Goal: Check status: Check status

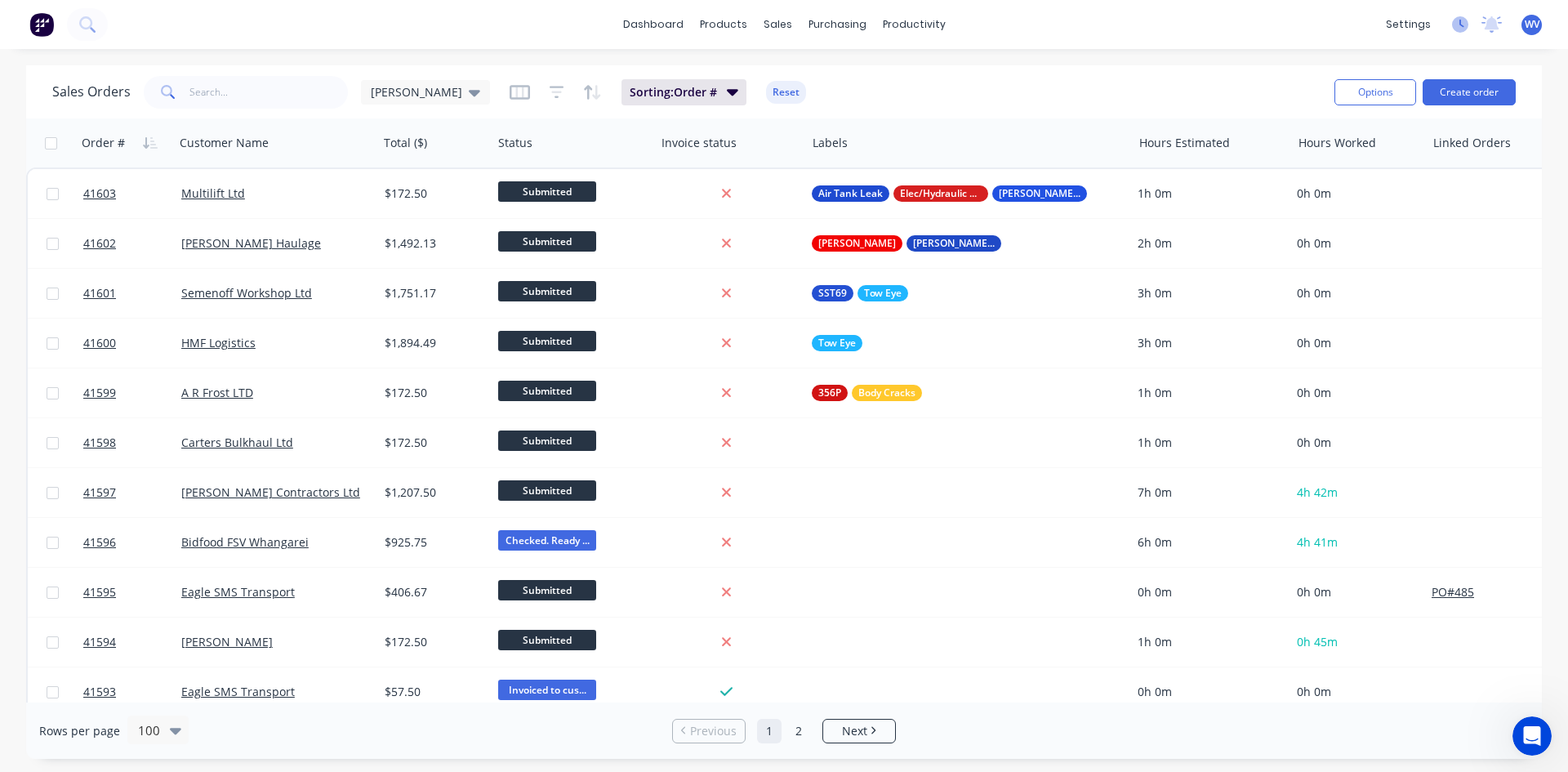
click at [1458, 26] on icon at bounding box center [1460, 24] width 16 height 16
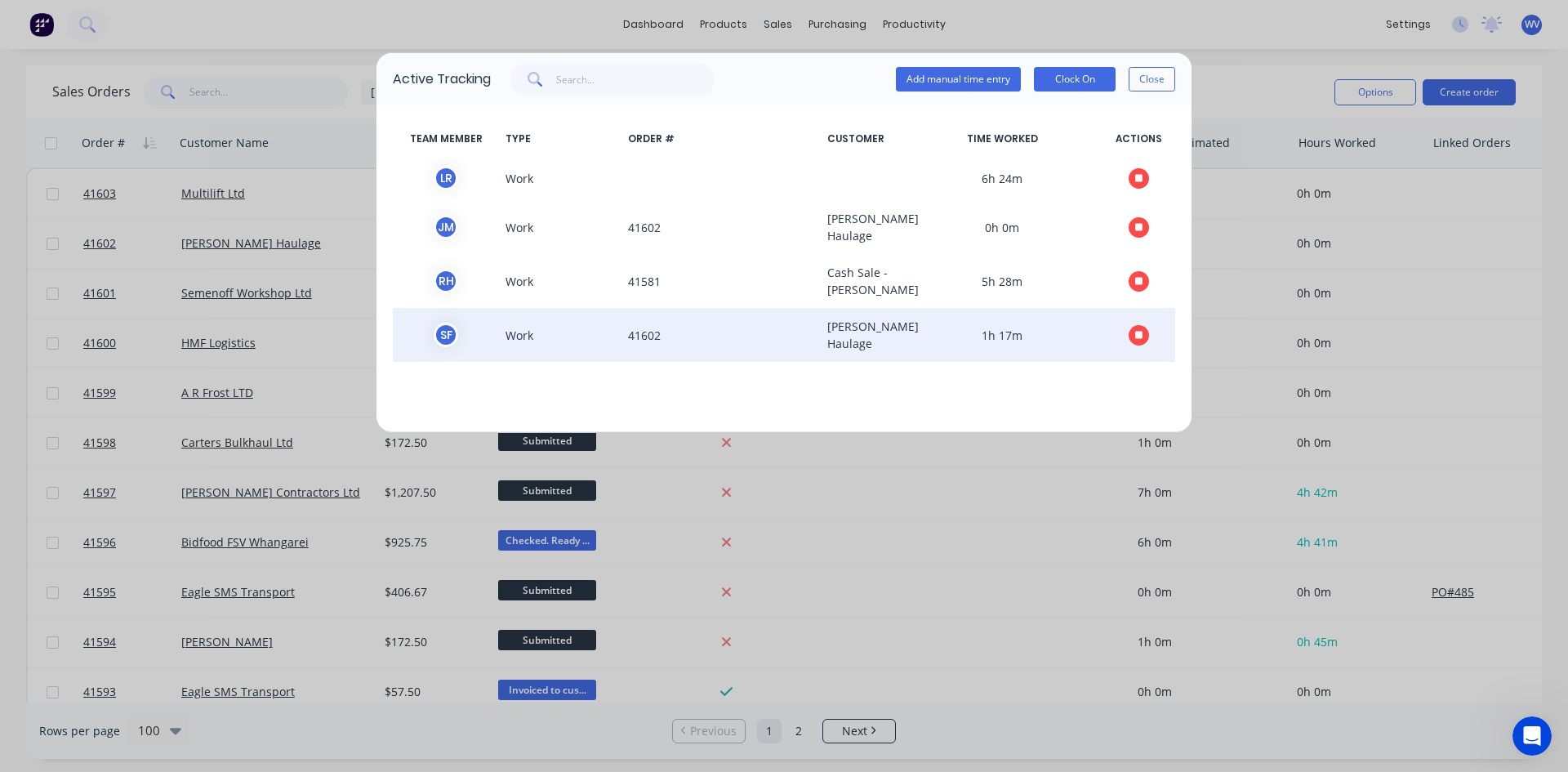
click at [1133, 346] on button "button" at bounding box center [1139, 335] width 21 height 21
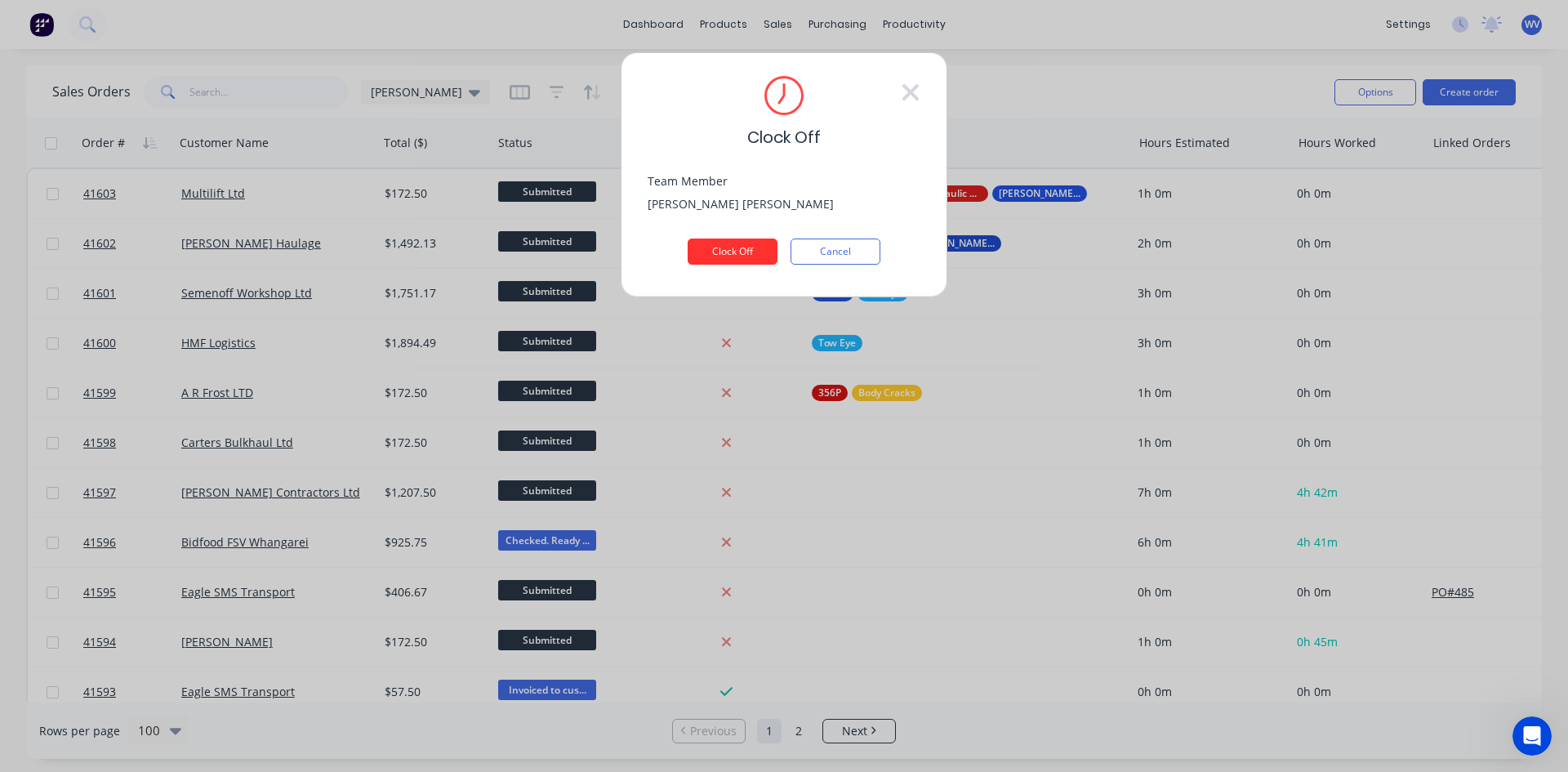
click at [734, 258] on button "Clock Off" at bounding box center [733, 252] width 90 height 27
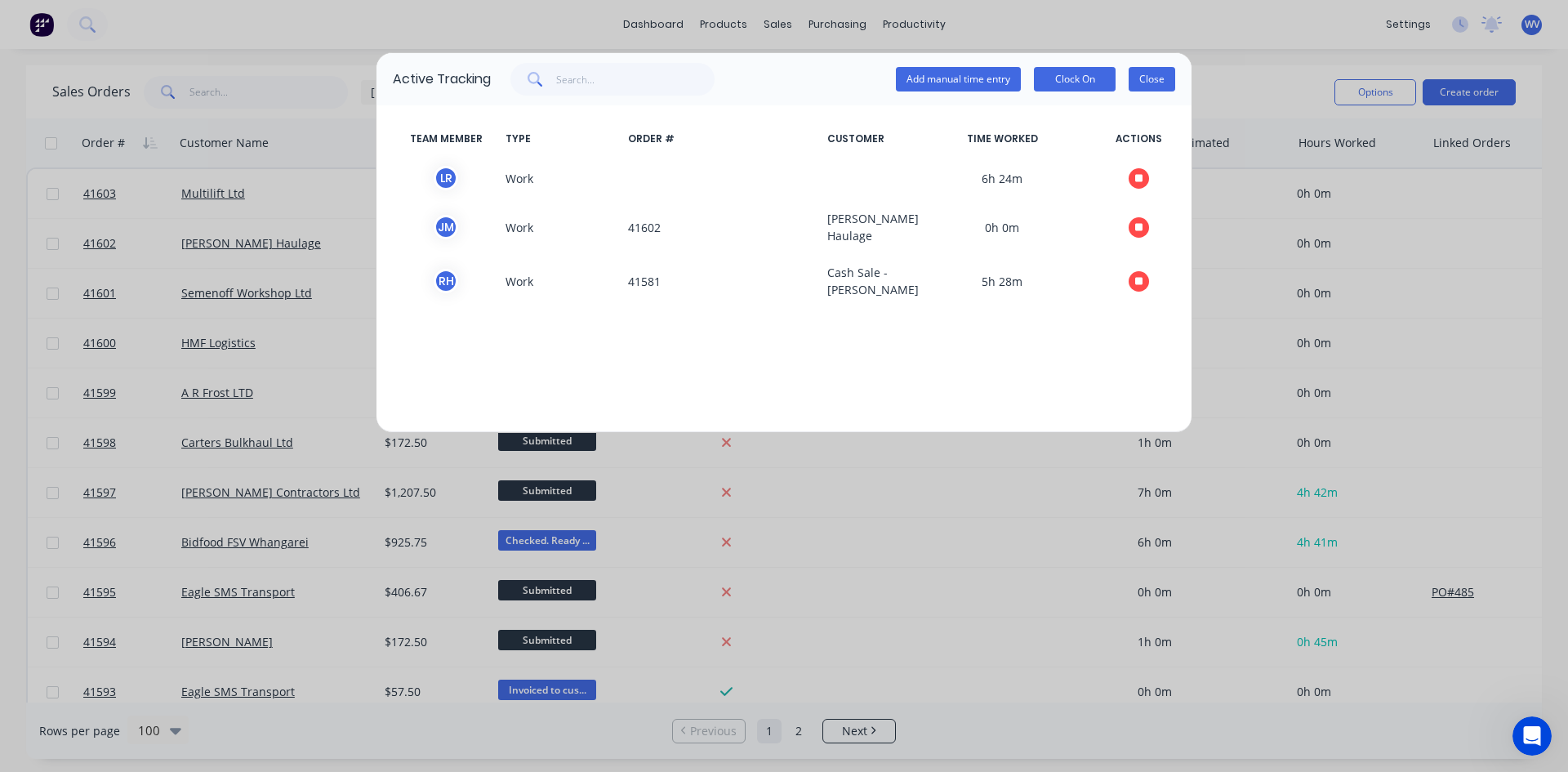
click at [1157, 85] on button "Close" at bounding box center [1151, 80] width 47 height 25
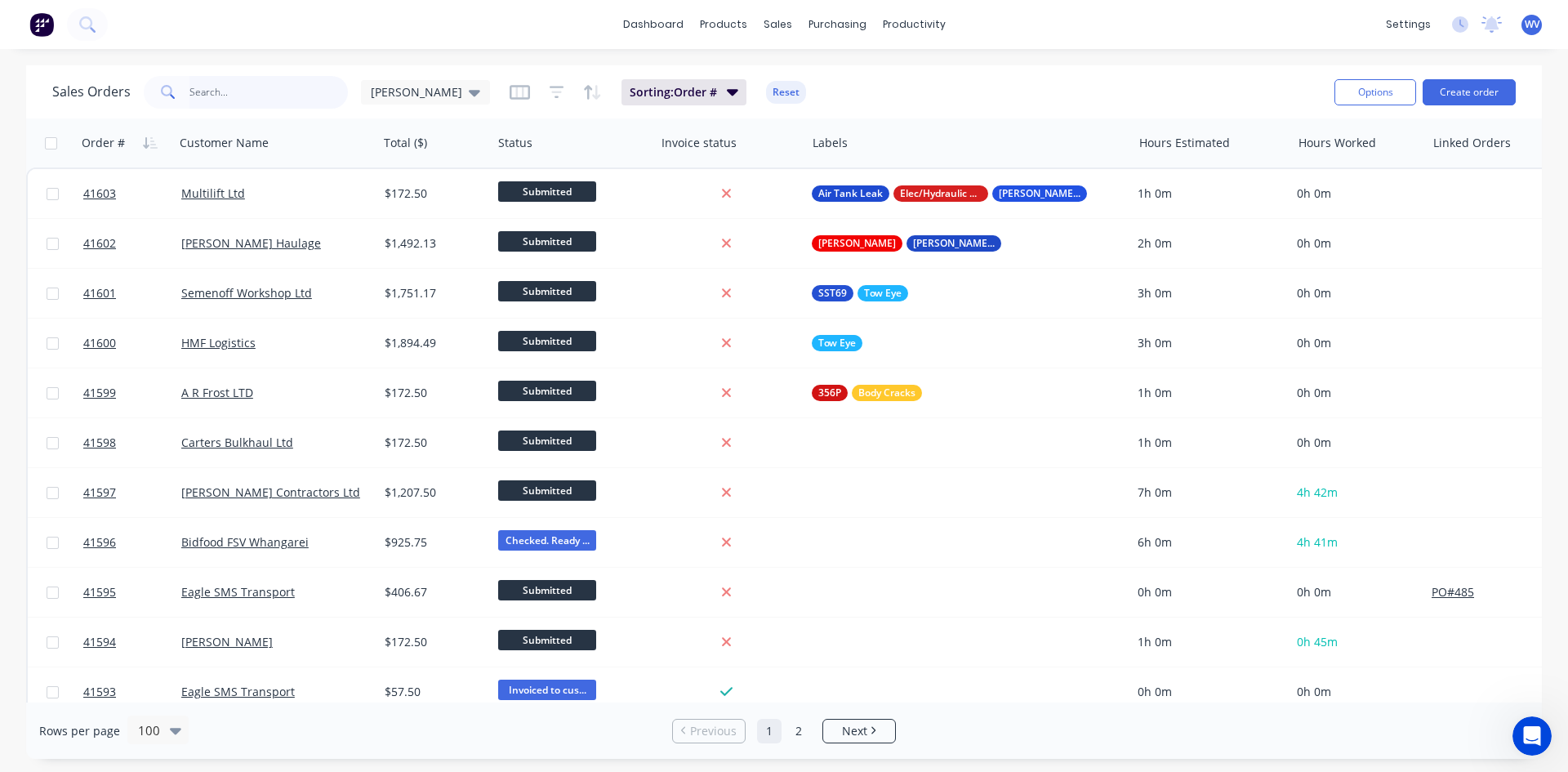
click at [223, 85] on input "text" at bounding box center [270, 92] width 159 height 32
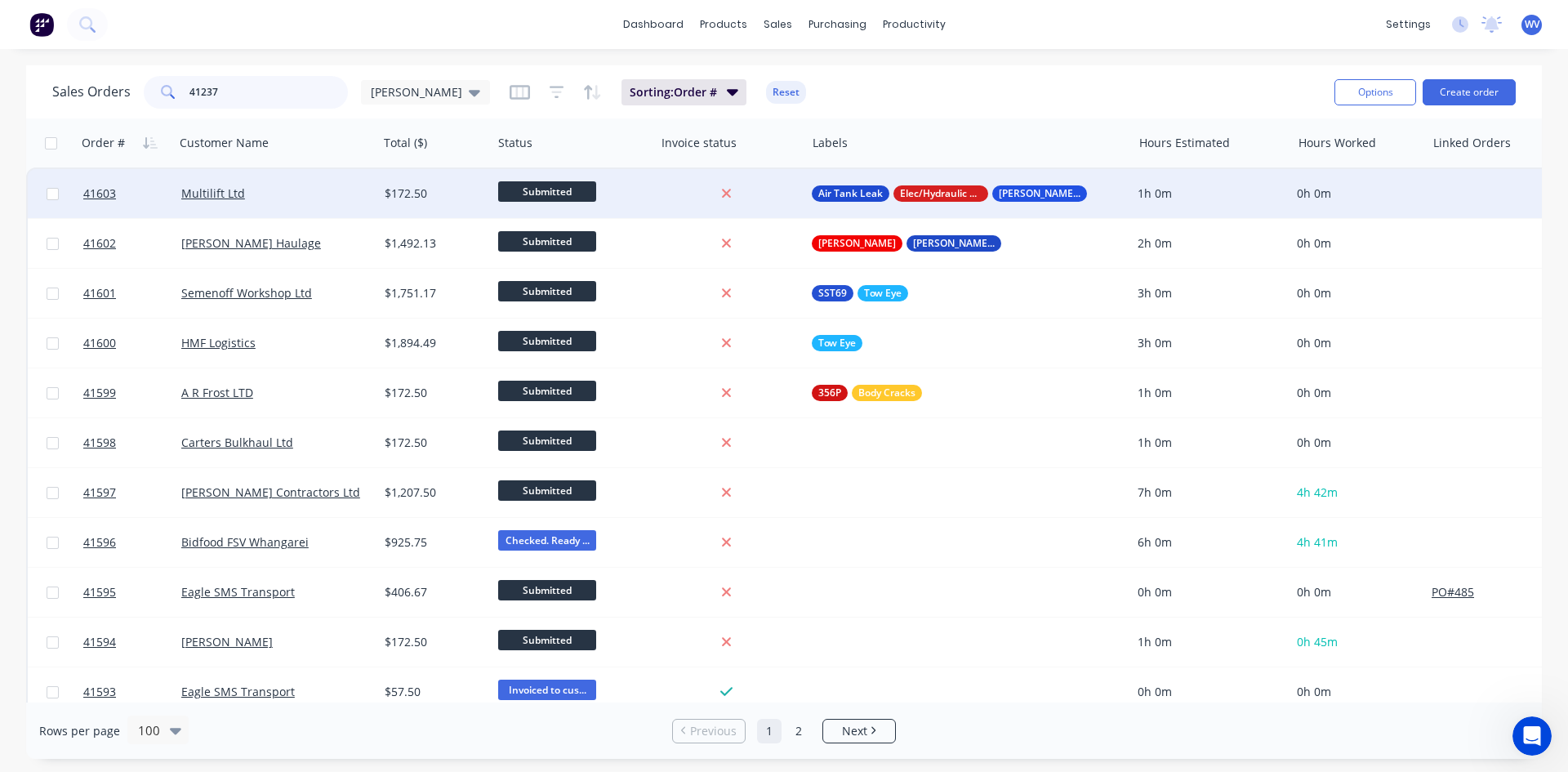
type input "41237"
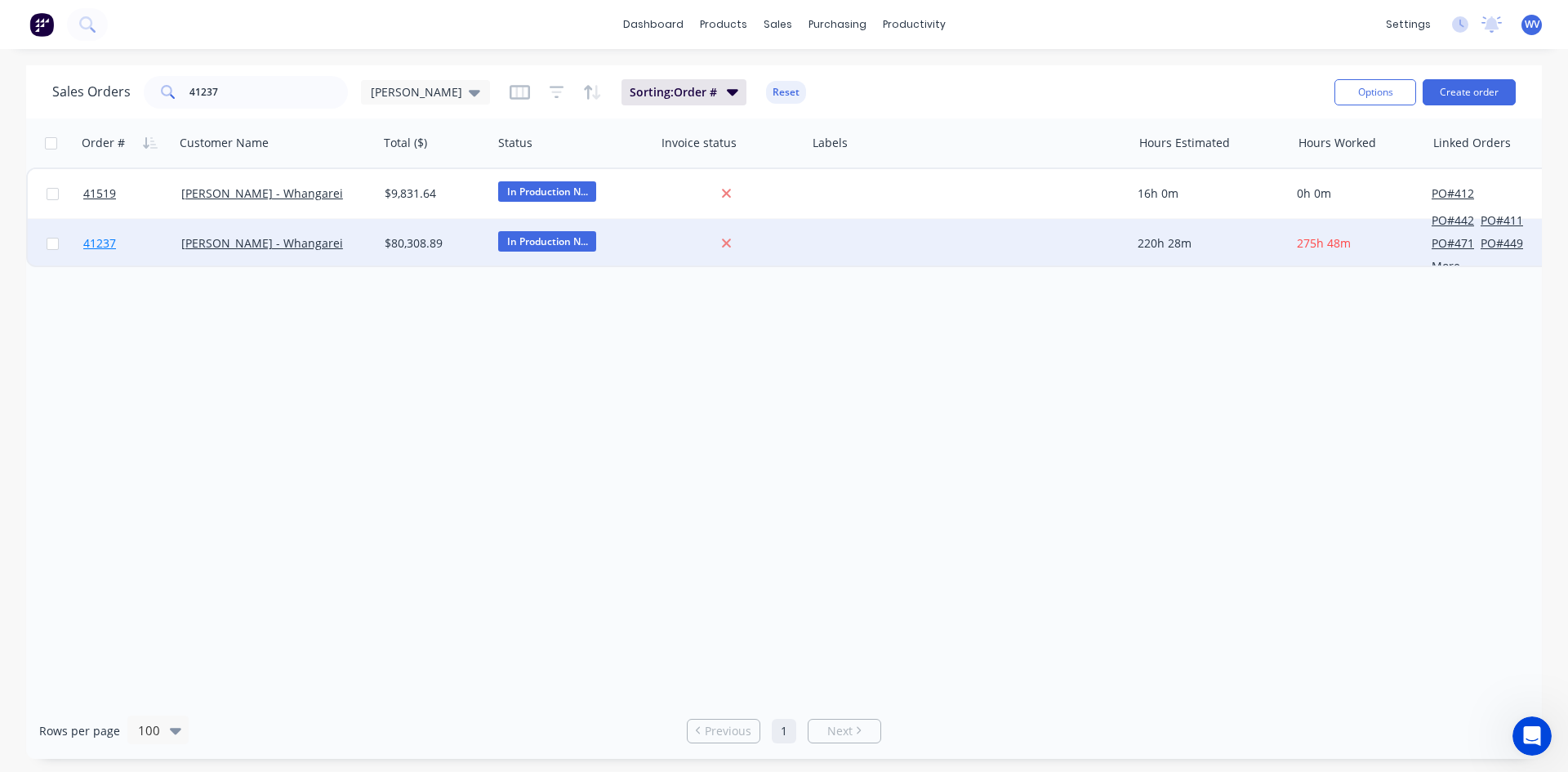
click at [96, 240] on span "41237" at bounding box center [100, 243] width 32 height 16
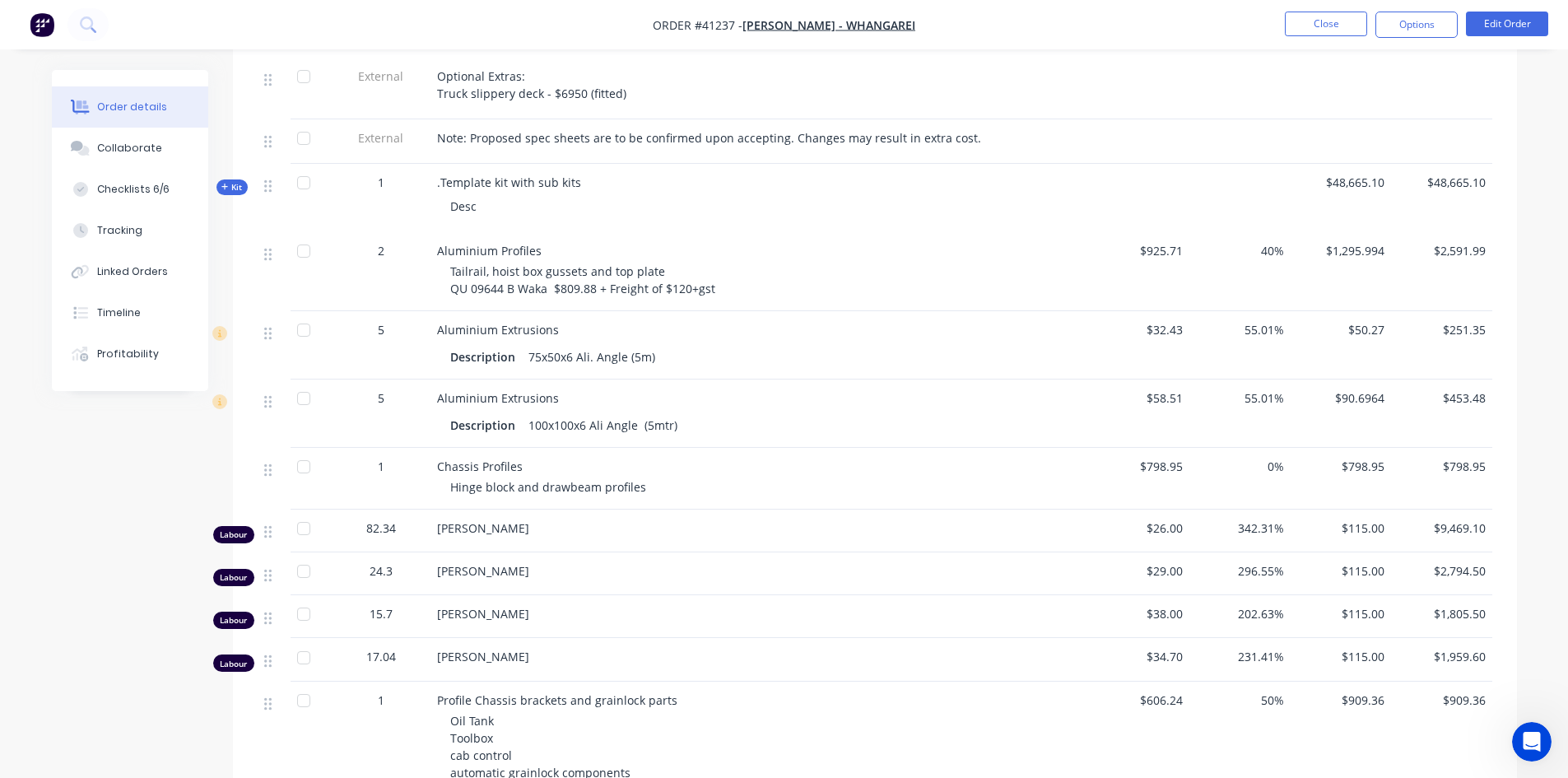
scroll to position [989, 0]
click at [226, 185] on icon "button" at bounding box center [225, 186] width 8 height 9
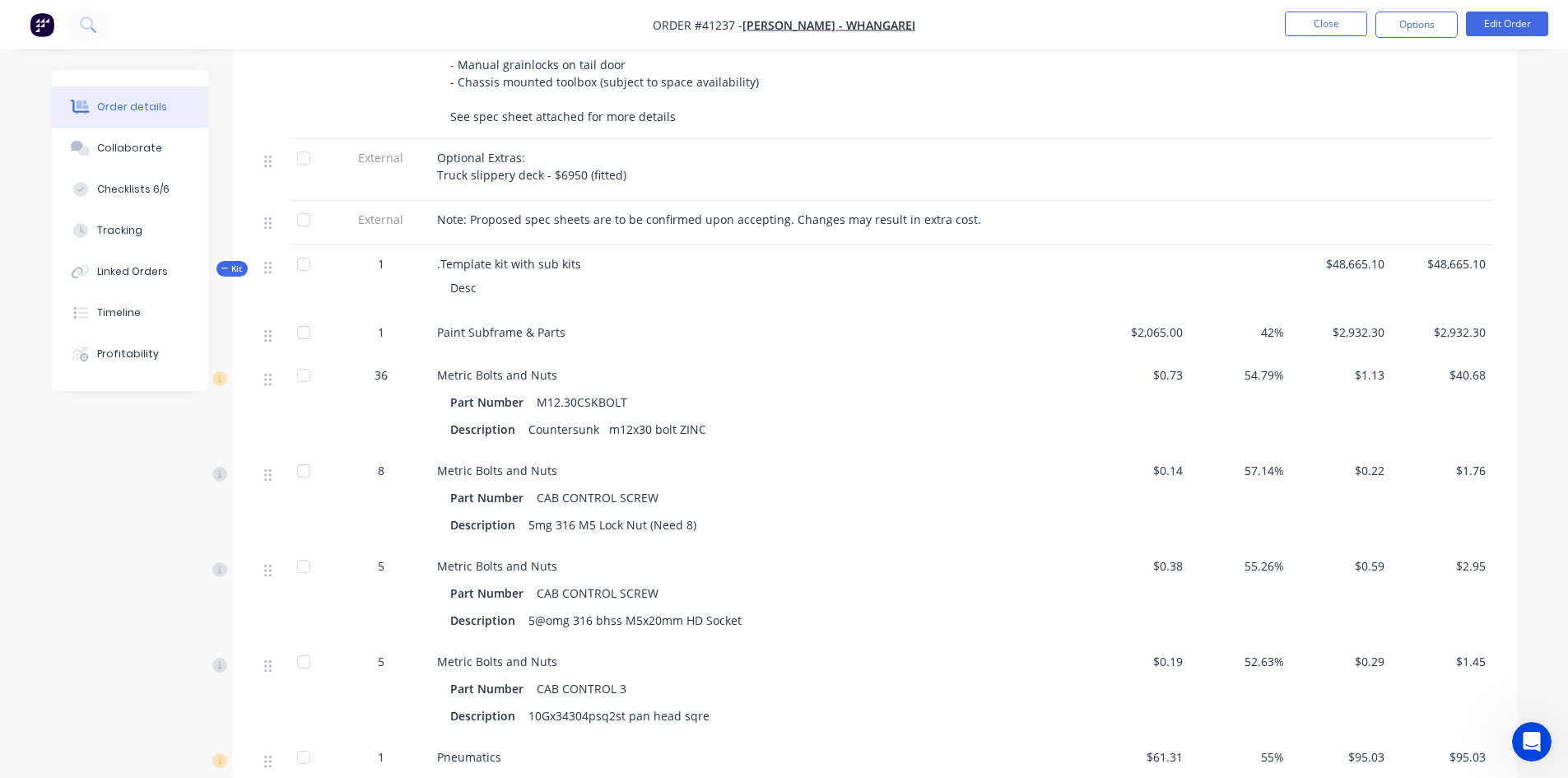
scroll to position [494, 0]
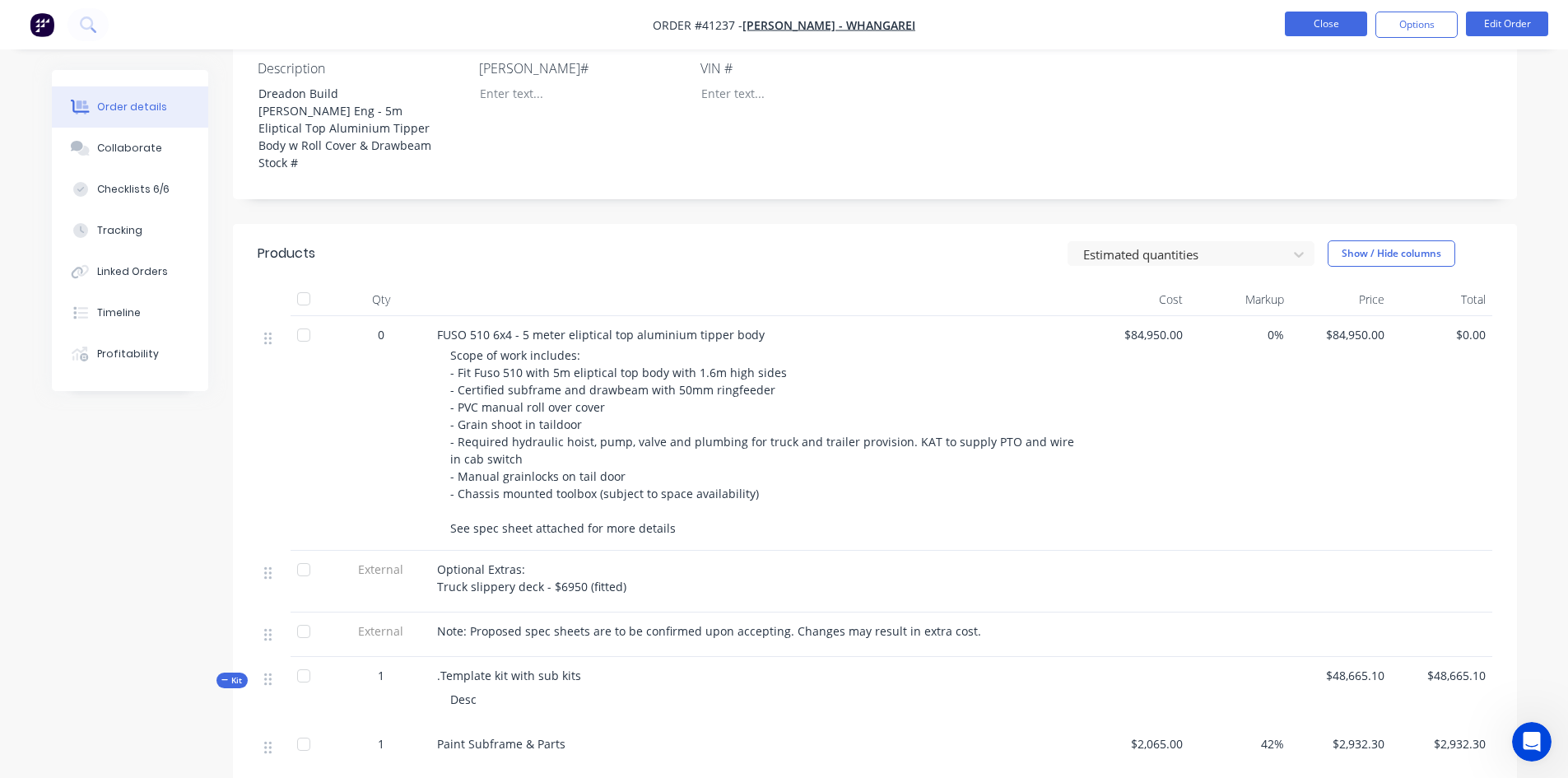
click at [1323, 33] on button "Close" at bounding box center [1326, 24] width 82 height 25
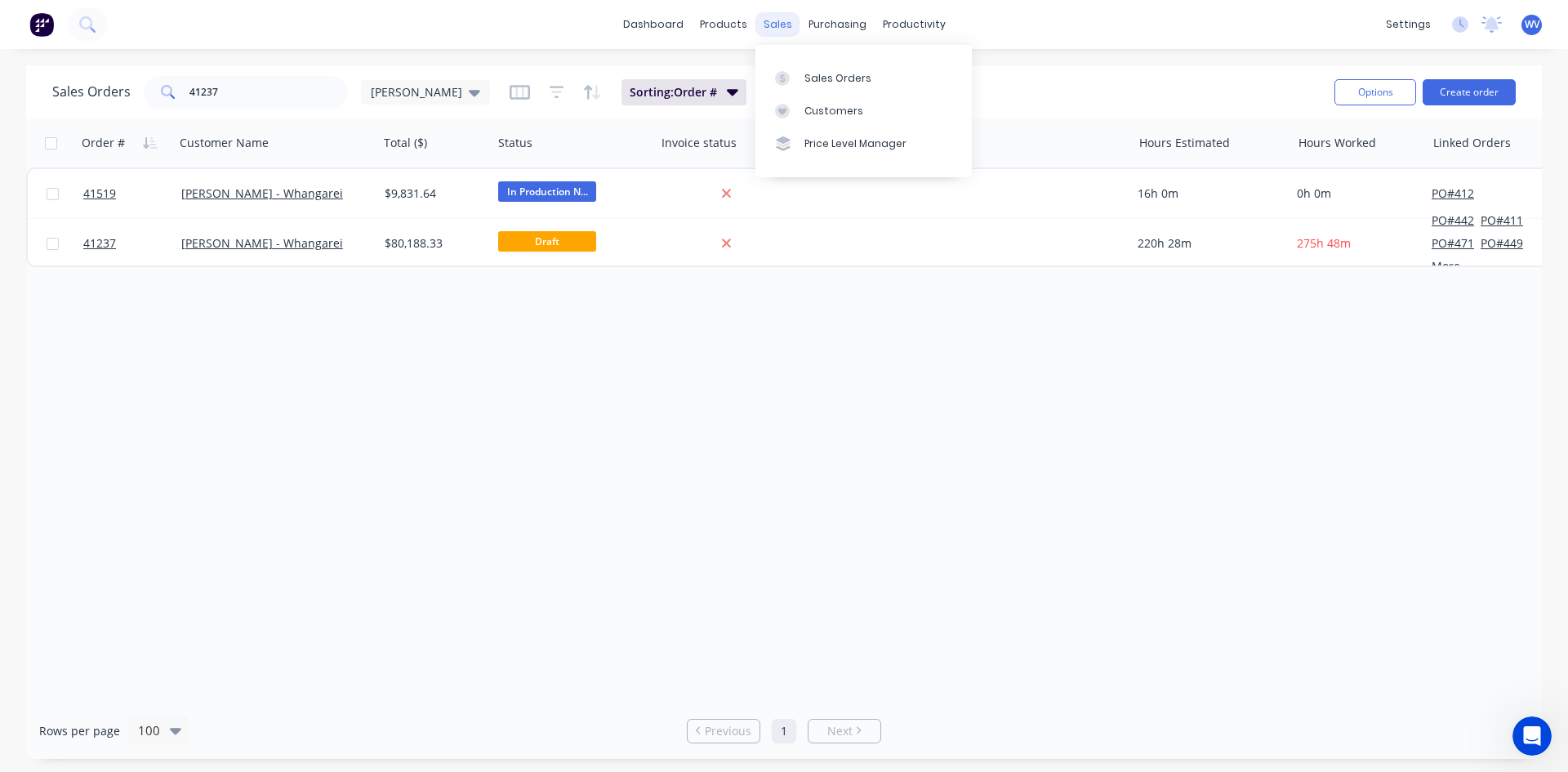
click at [769, 26] on div "sales" at bounding box center [777, 25] width 45 height 25
click at [818, 71] on div "Sales Orders" at bounding box center [838, 78] width 67 height 14
click at [838, 79] on div "Sales Orders" at bounding box center [838, 78] width 67 height 14
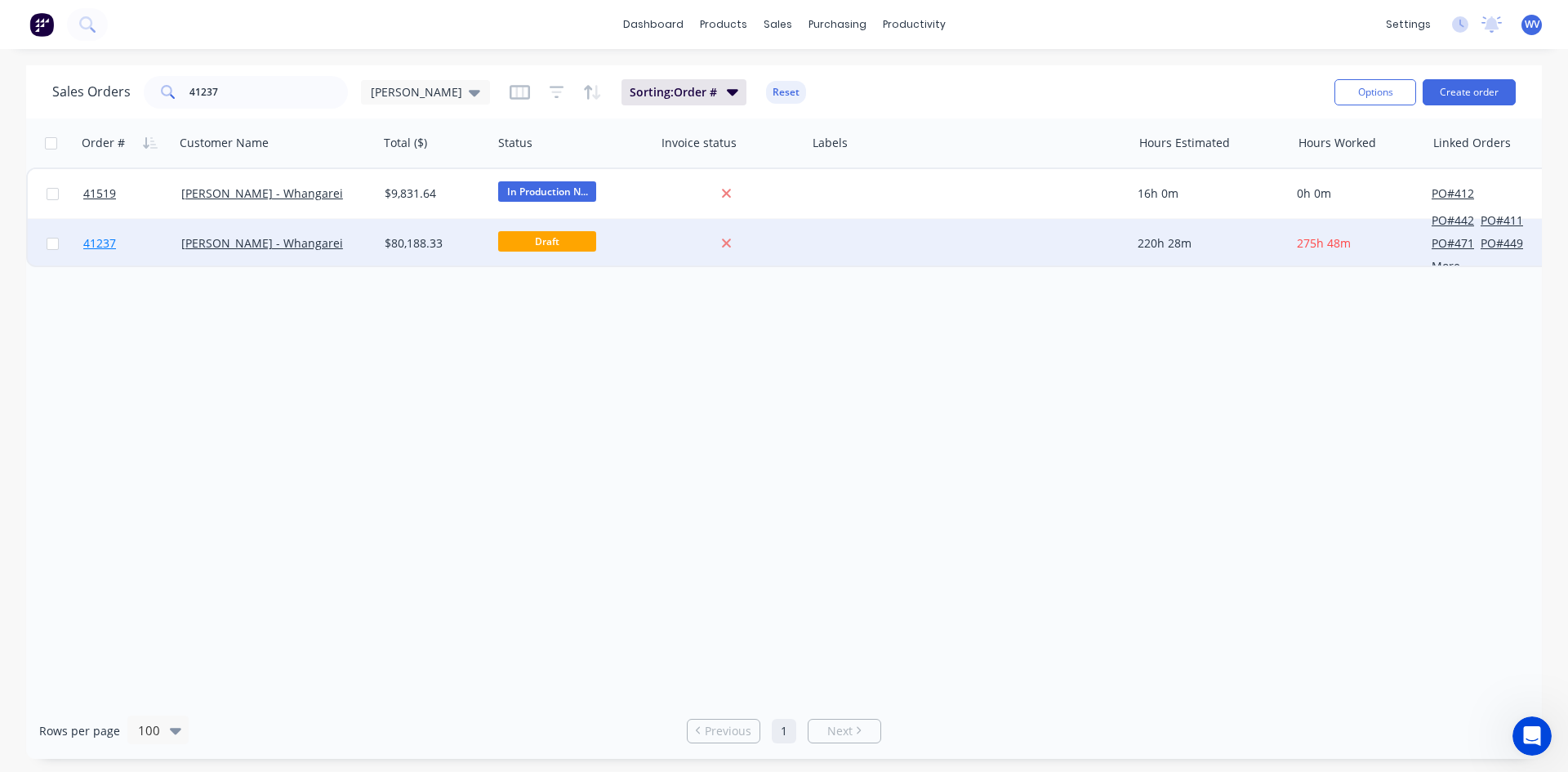
click at [88, 241] on span "41237" at bounding box center [100, 243] width 32 height 16
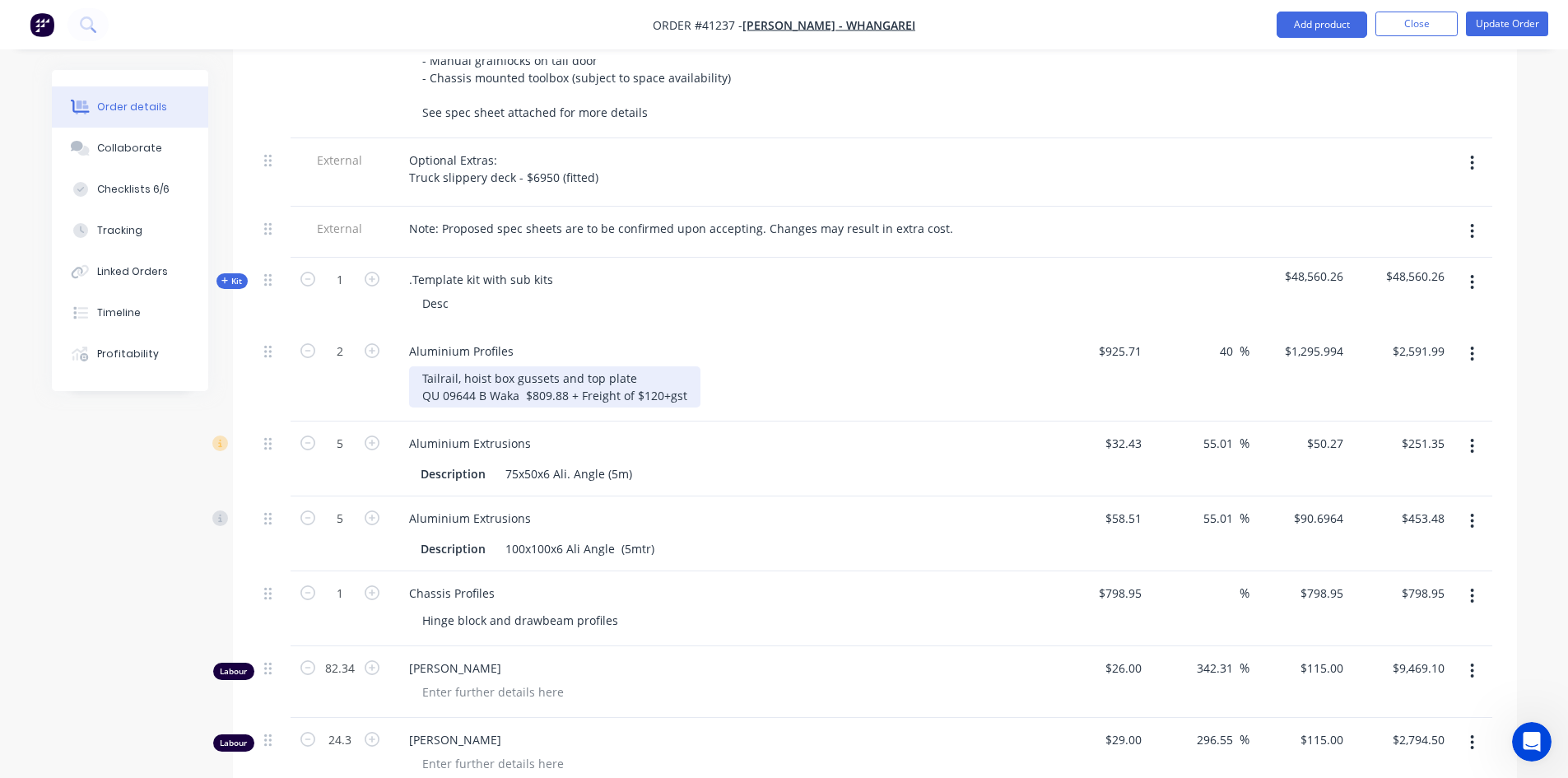
scroll to position [906, 0]
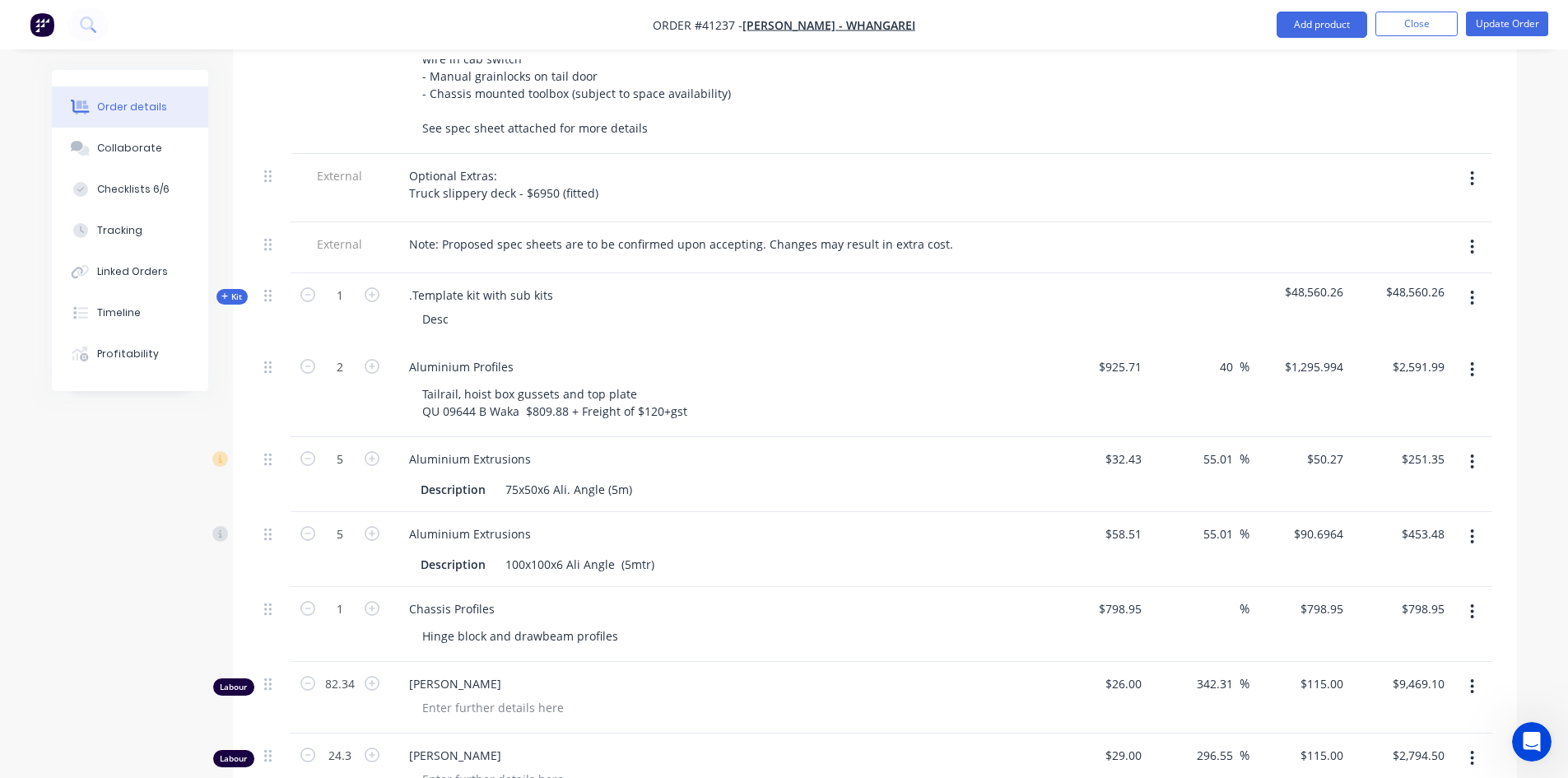
click at [221, 300] on icon "button" at bounding box center [225, 296] width 8 height 9
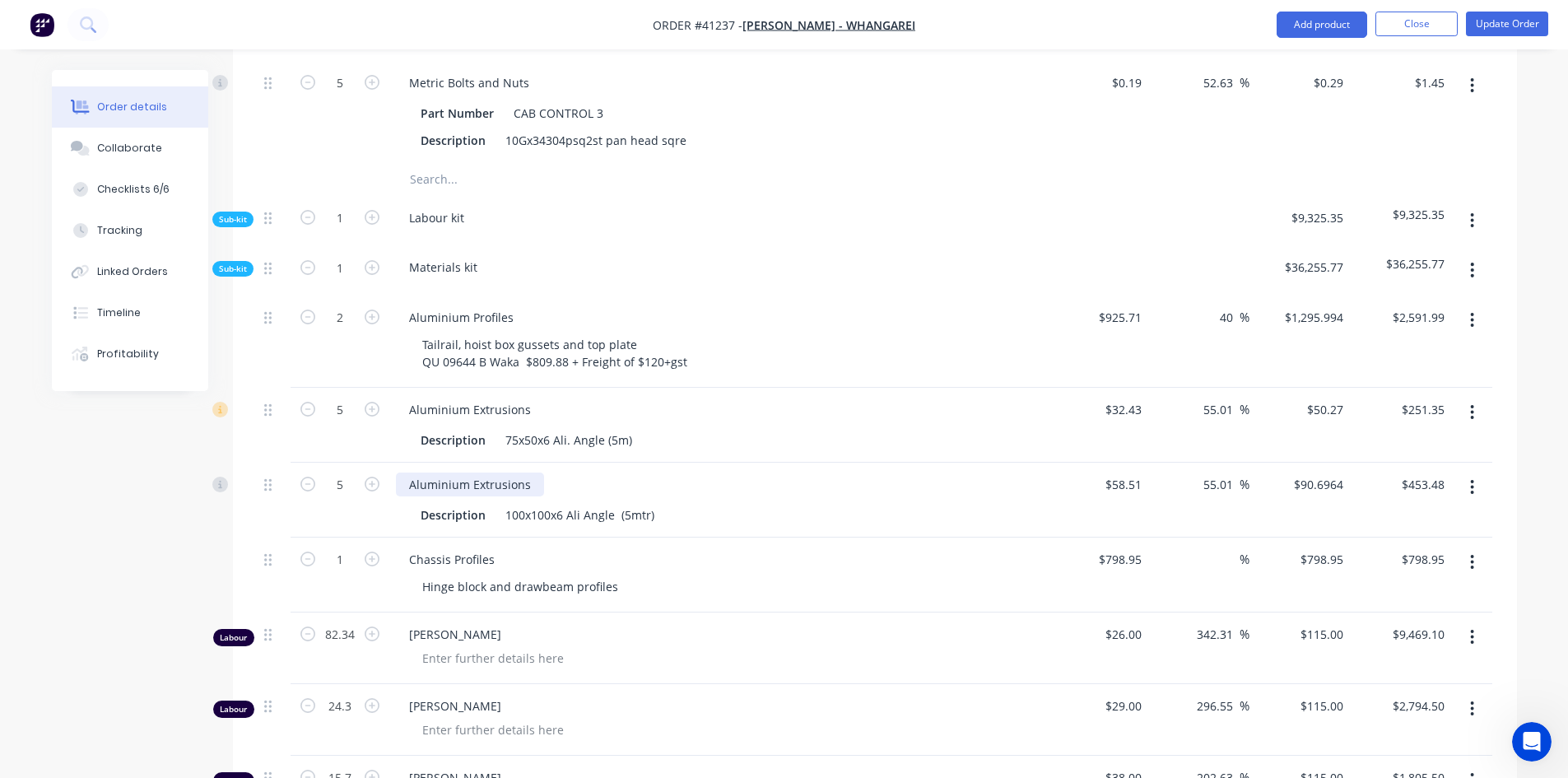
scroll to position [1565, 0]
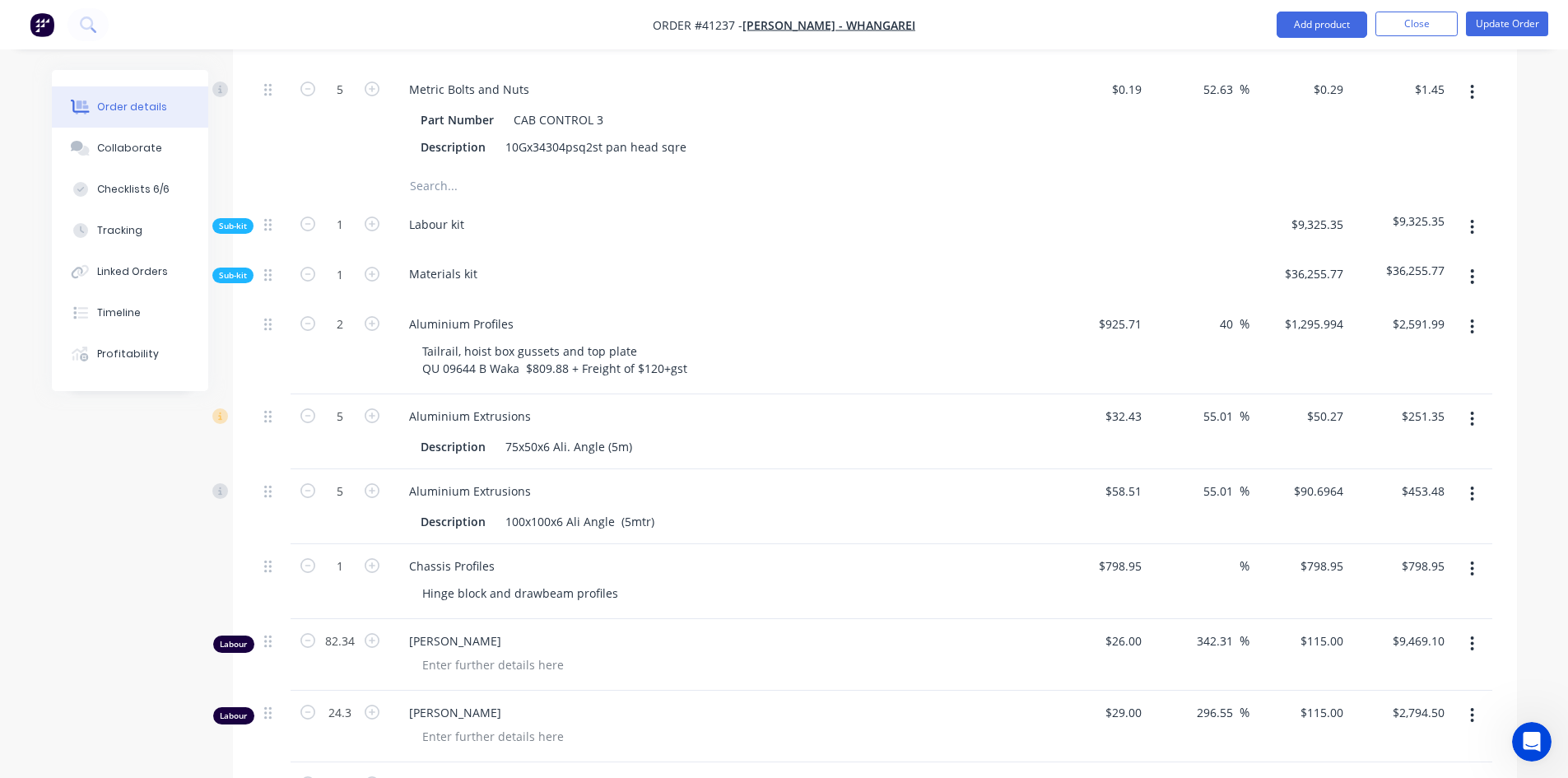
click at [238, 281] on span "Sub-kit" at bounding box center [232, 275] width 28 height 12
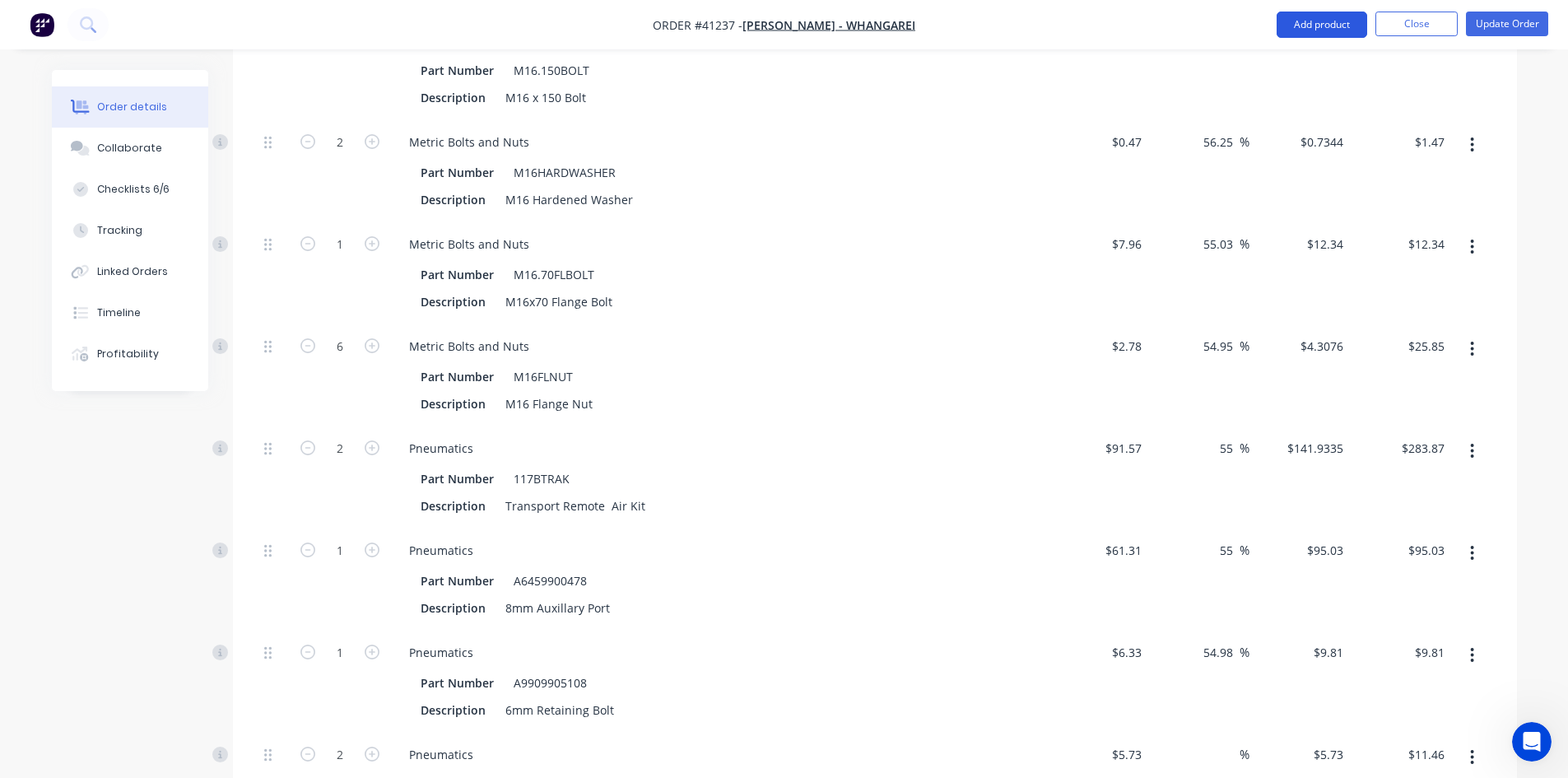
scroll to position [3212, 0]
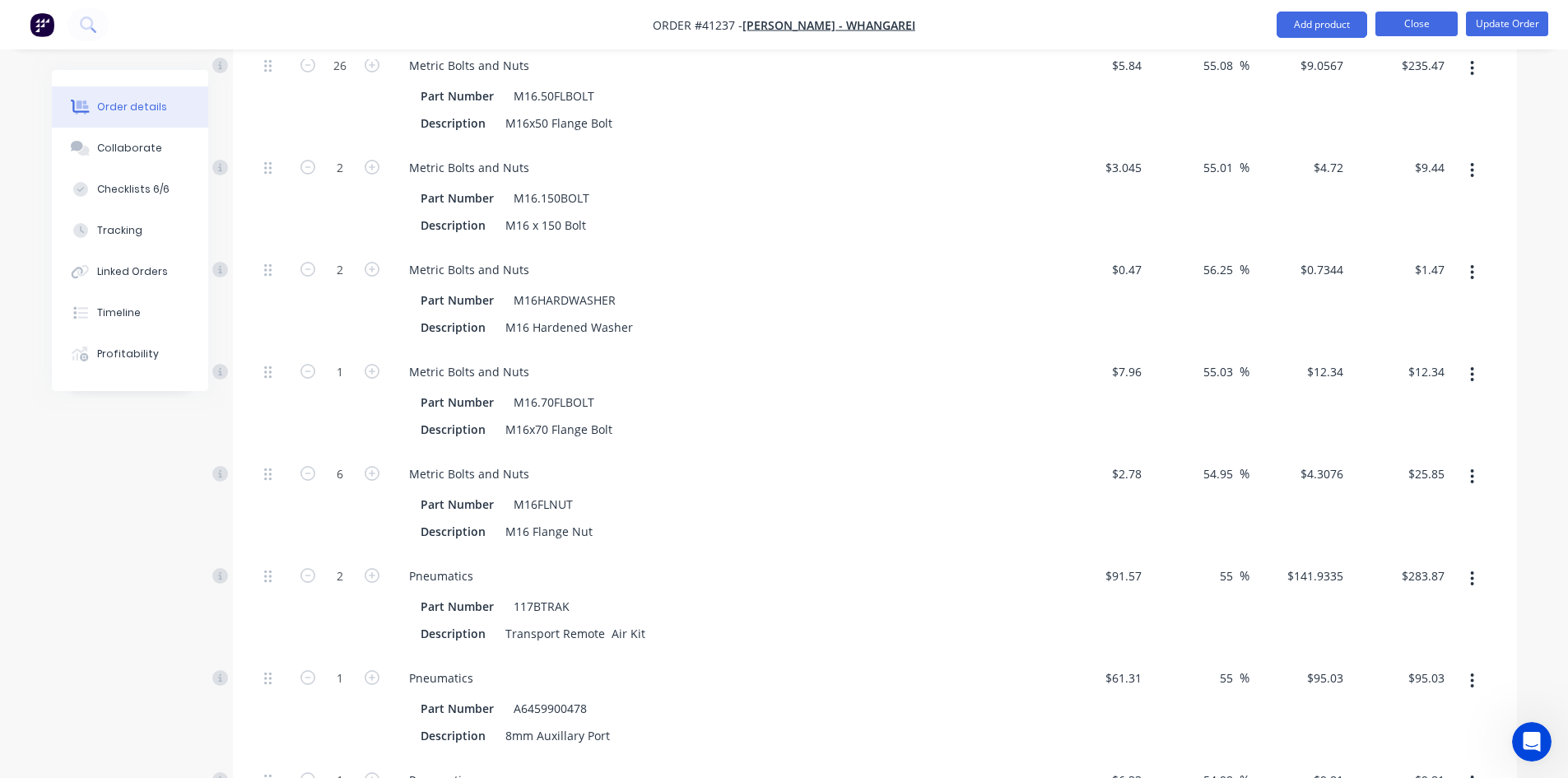
click at [1428, 27] on button "Close" at bounding box center [1417, 24] width 82 height 25
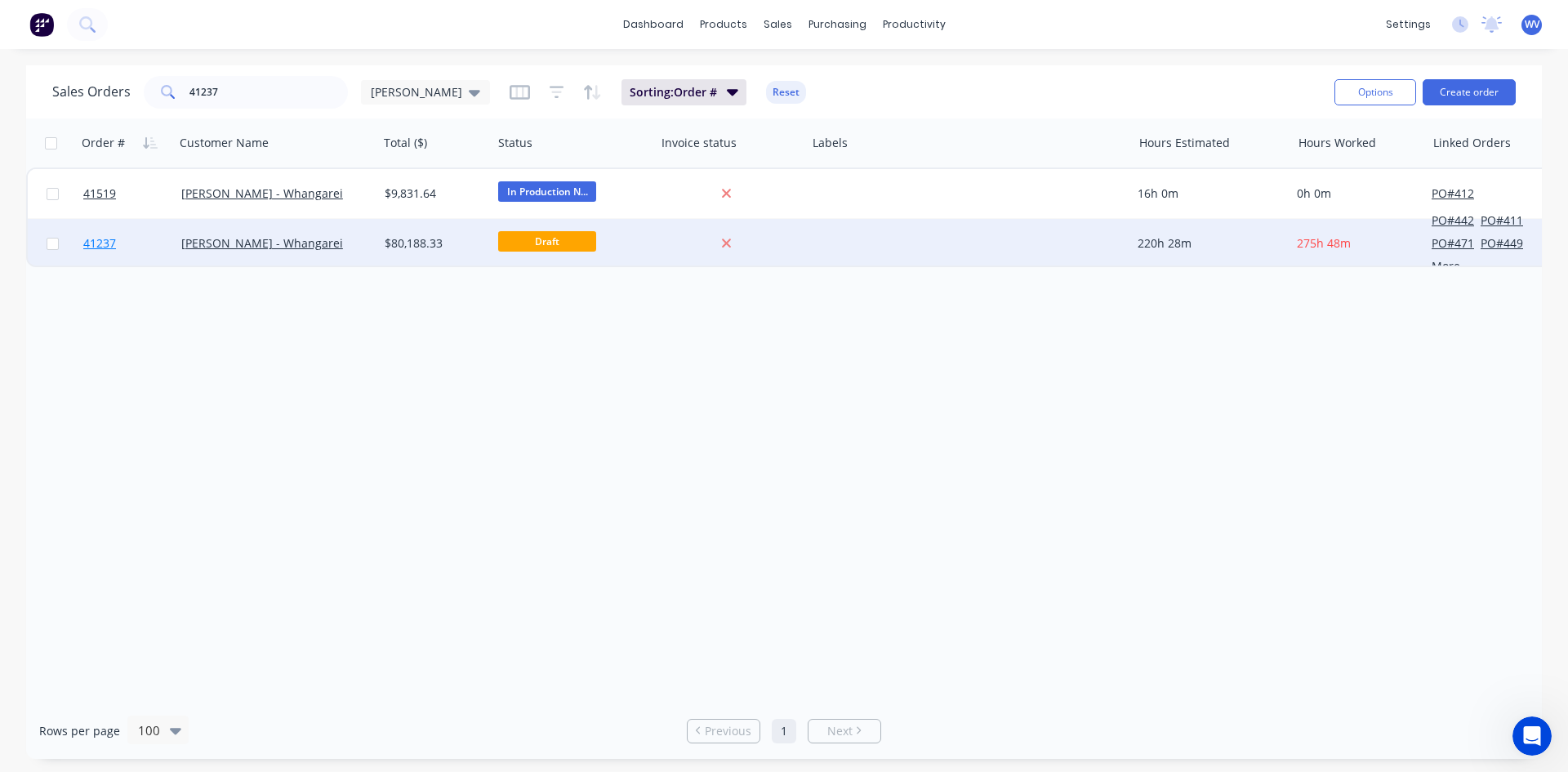
click at [101, 250] on span "41237" at bounding box center [100, 243] width 32 height 16
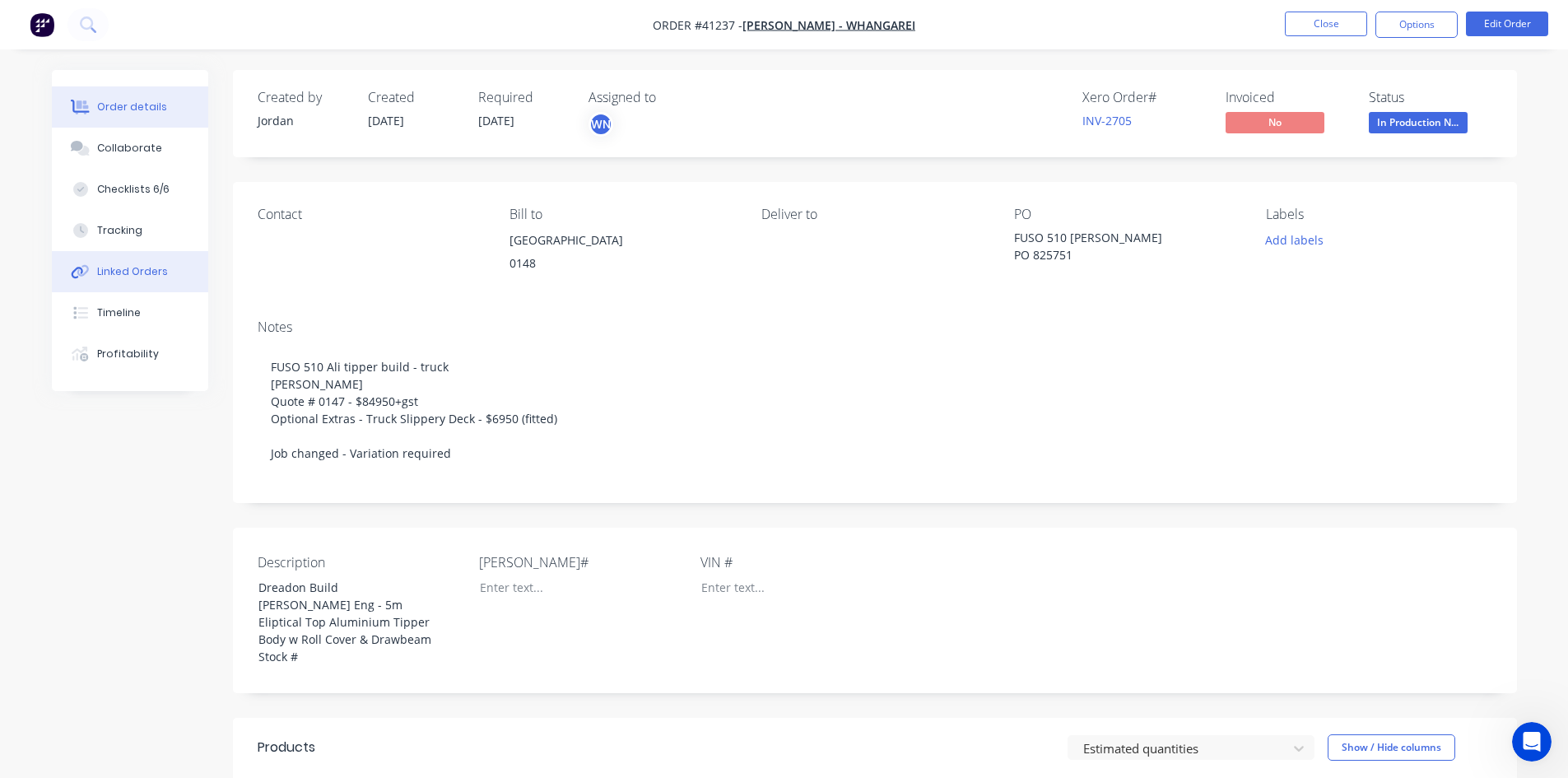
click at [109, 265] on div "Linked Orders" at bounding box center [133, 271] width 71 height 14
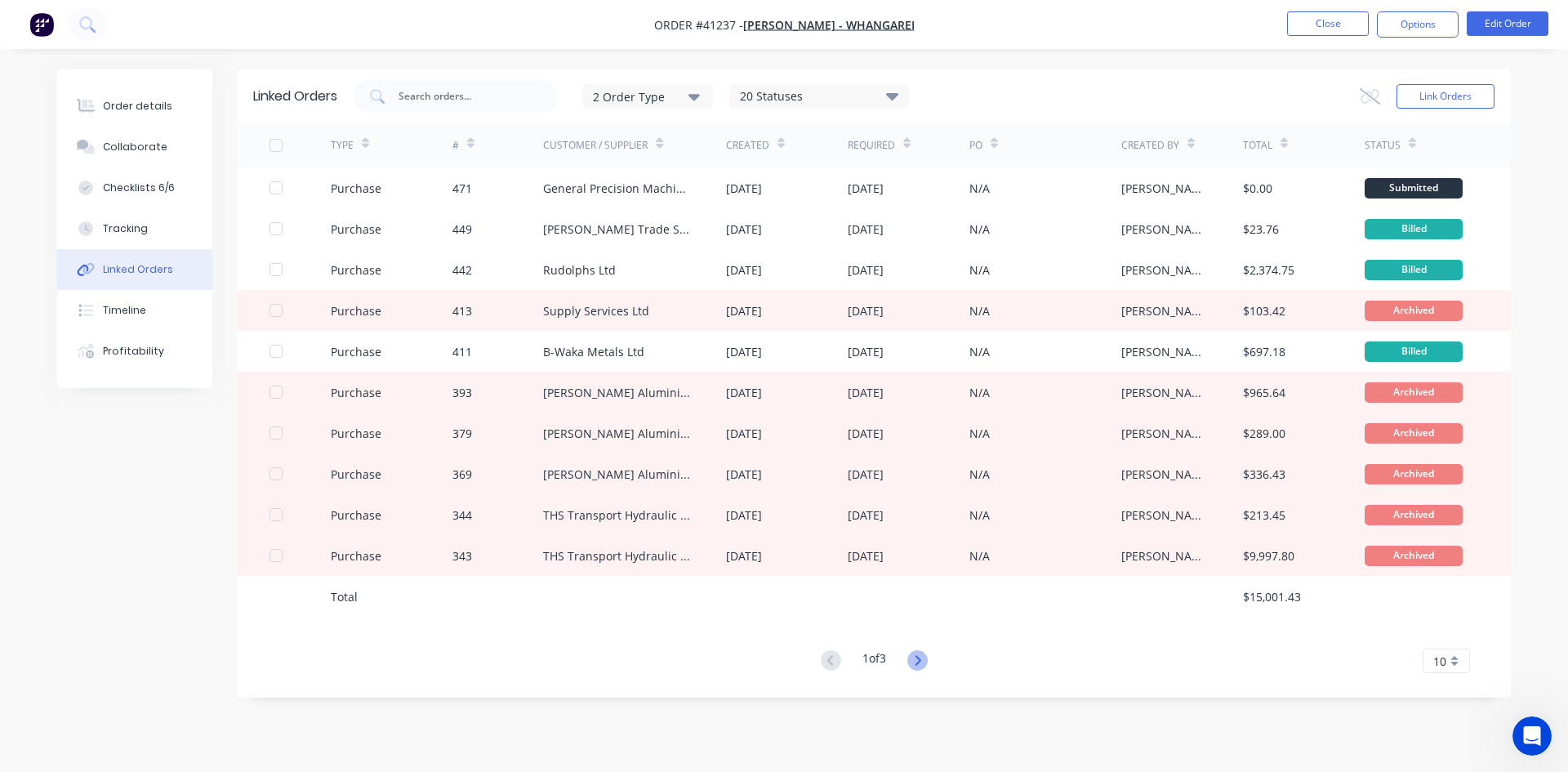
click at [914, 660] on icon at bounding box center [918, 661] width 21 height 21
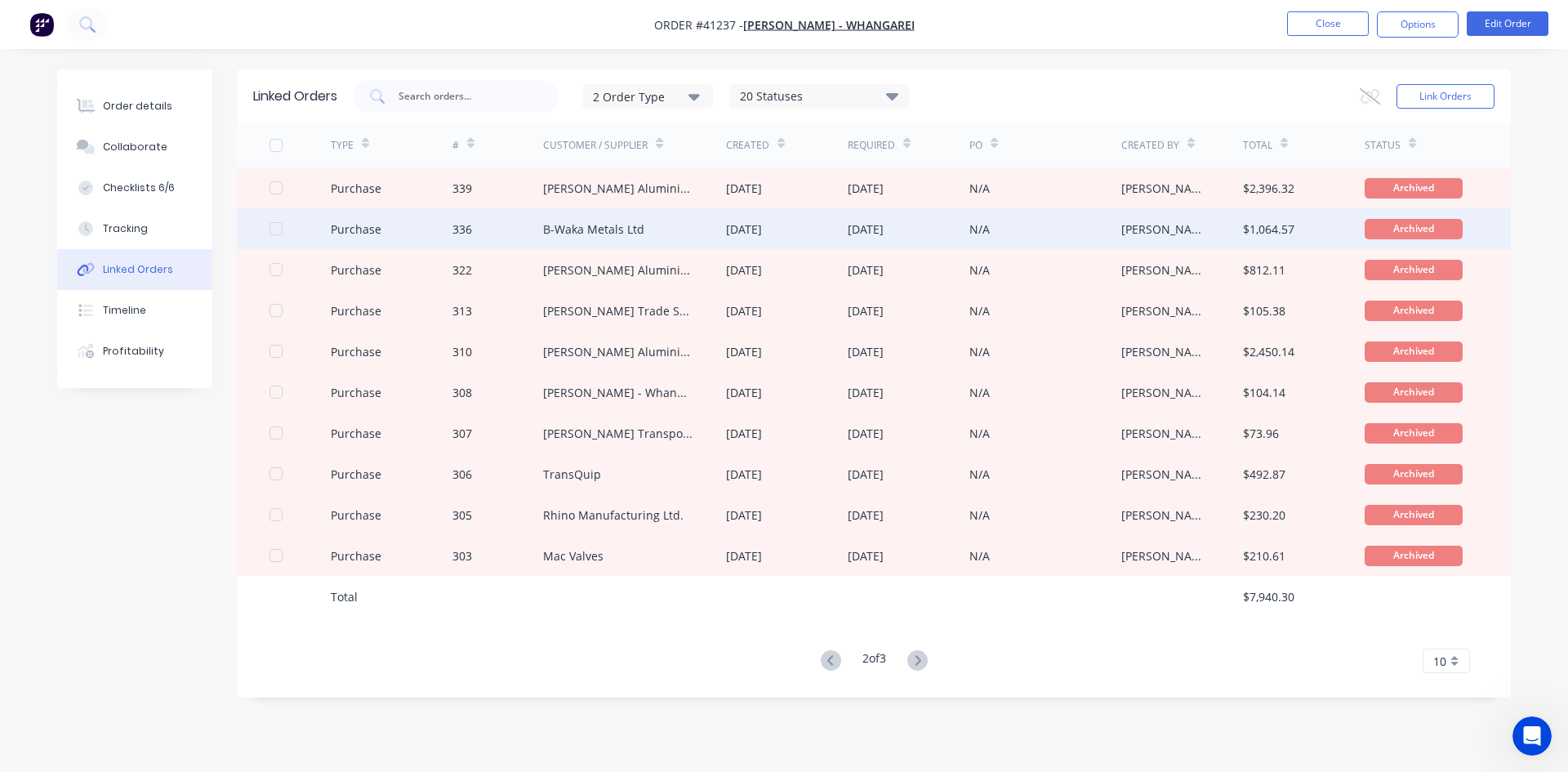
click at [586, 231] on div "B-Waka Metals Ltd" at bounding box center [593, 229] width 102 height 17
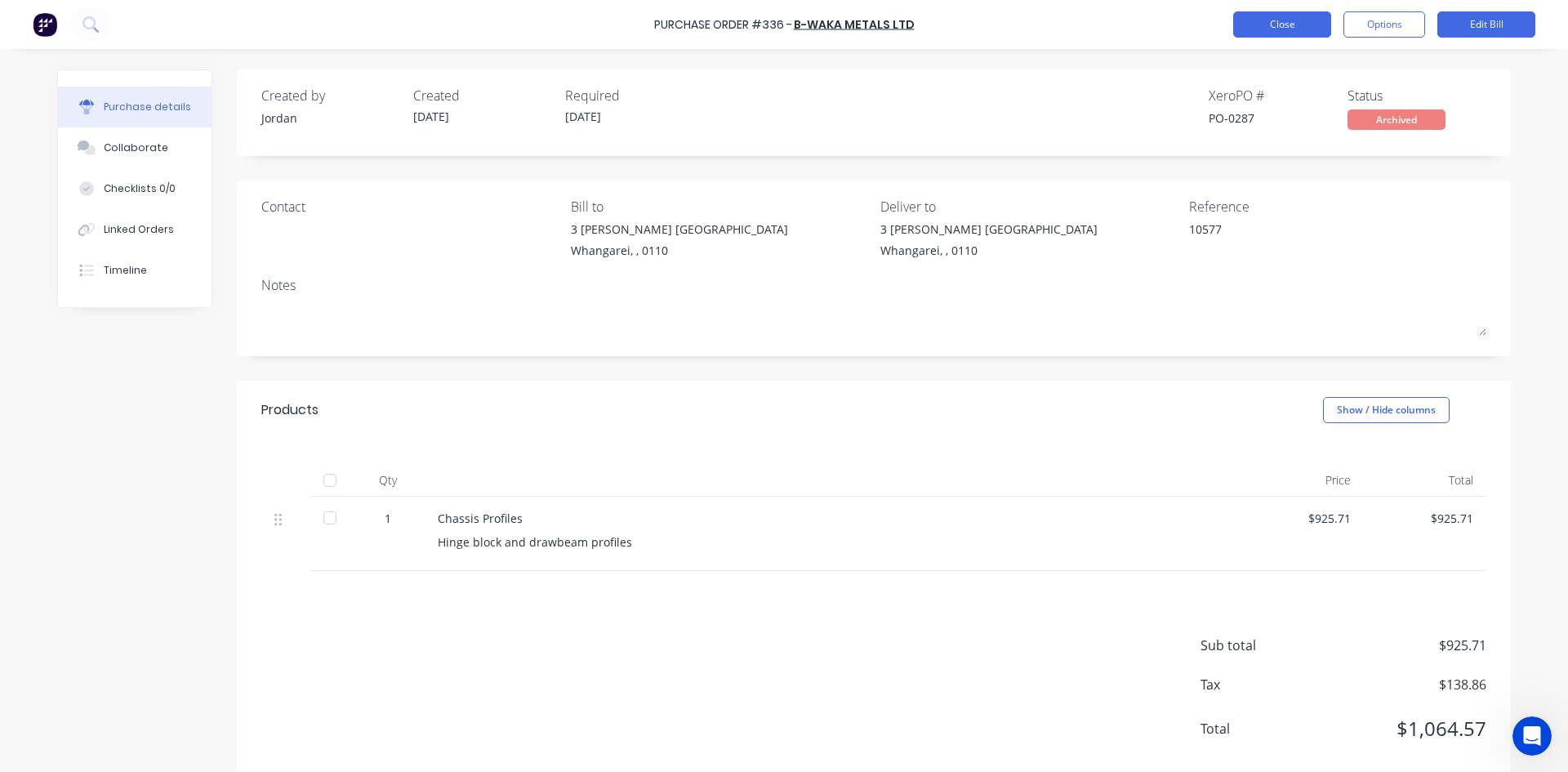
click at [1290, 21] on button "Close" at bounding box center [1281, 25] width 98 height 27
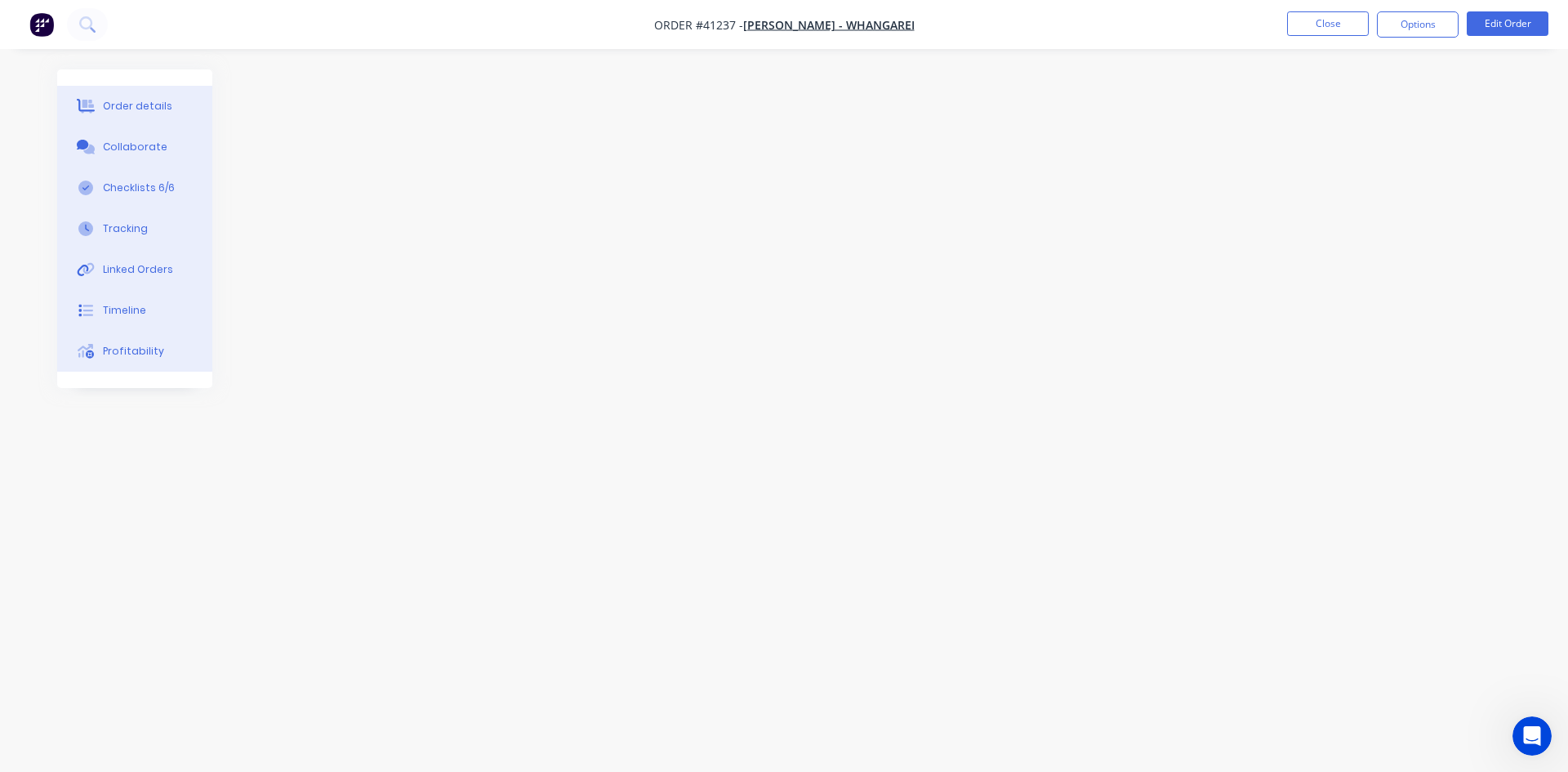
click at [120, 273] on div "Linked Orders" at bounding box center [138, 269] width 70 height 14
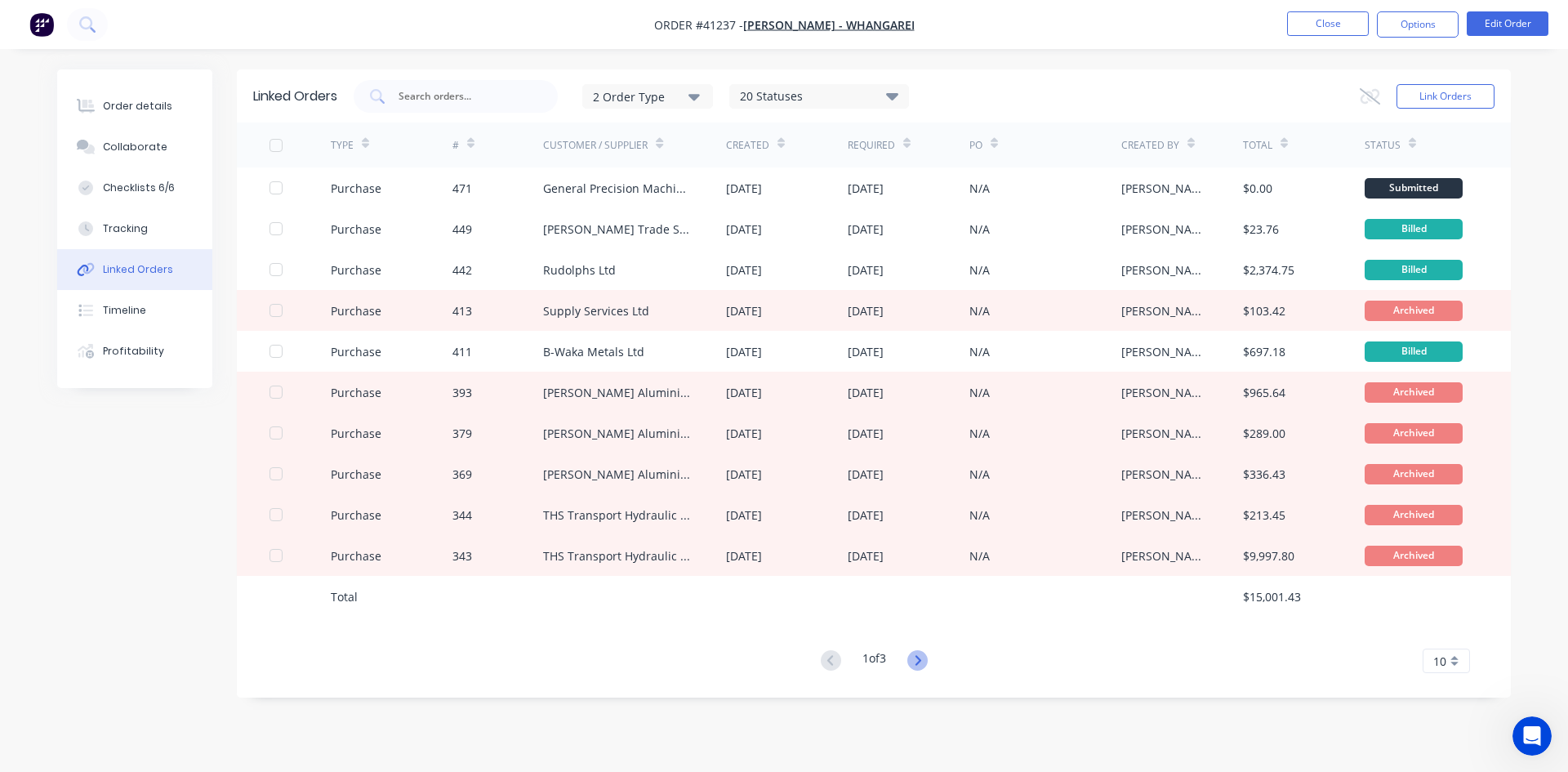
click at [917, 653] on icon at bounding box center [918, 661] width 21 height 21
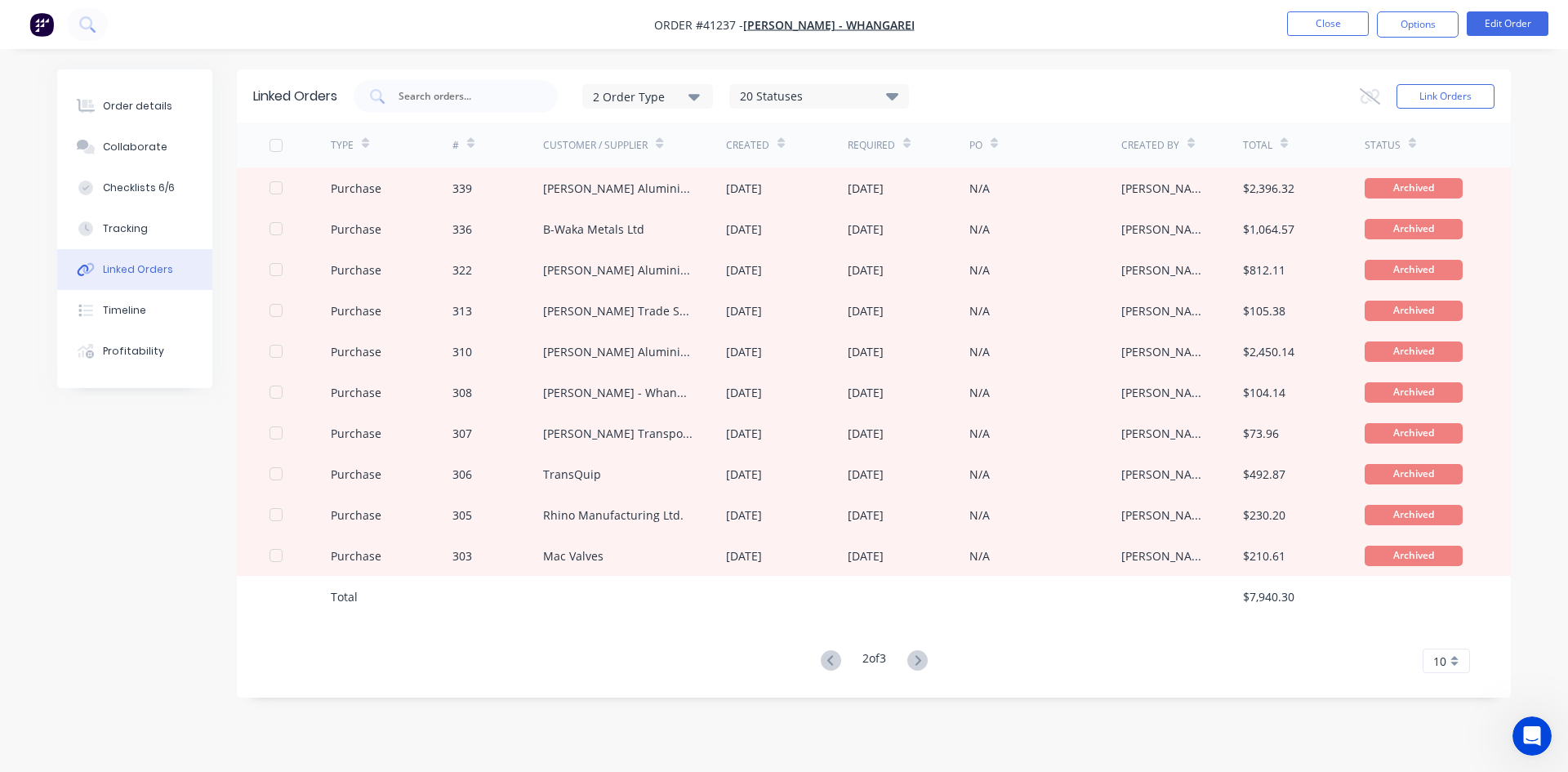
click at [917, 653] on icon at bounding box center [918, 661] width 21 height 21
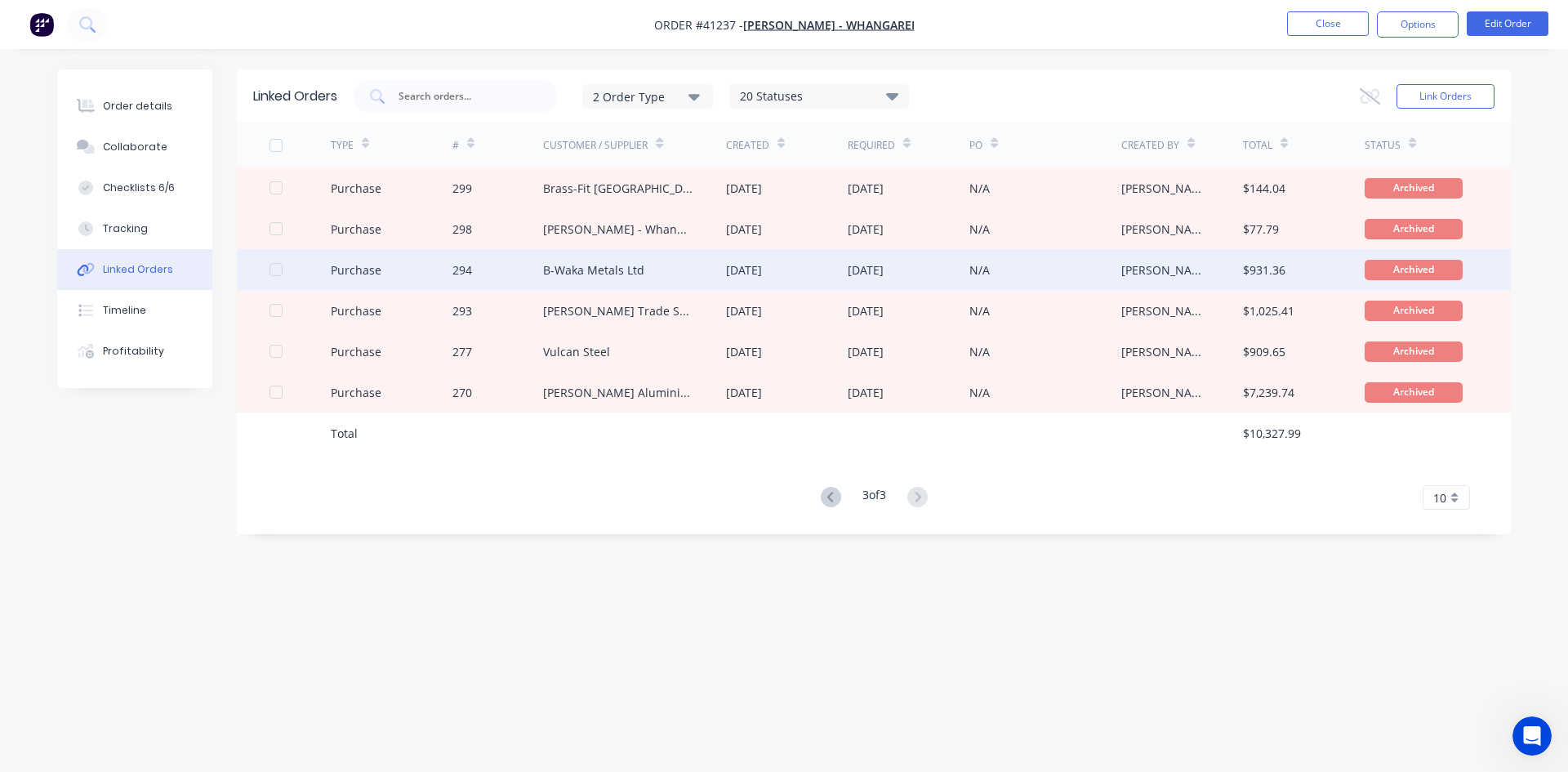
click at [569, 270] on div "B-Waka Metals Ltd" at bounding box center [593, 270] width 102 height 17
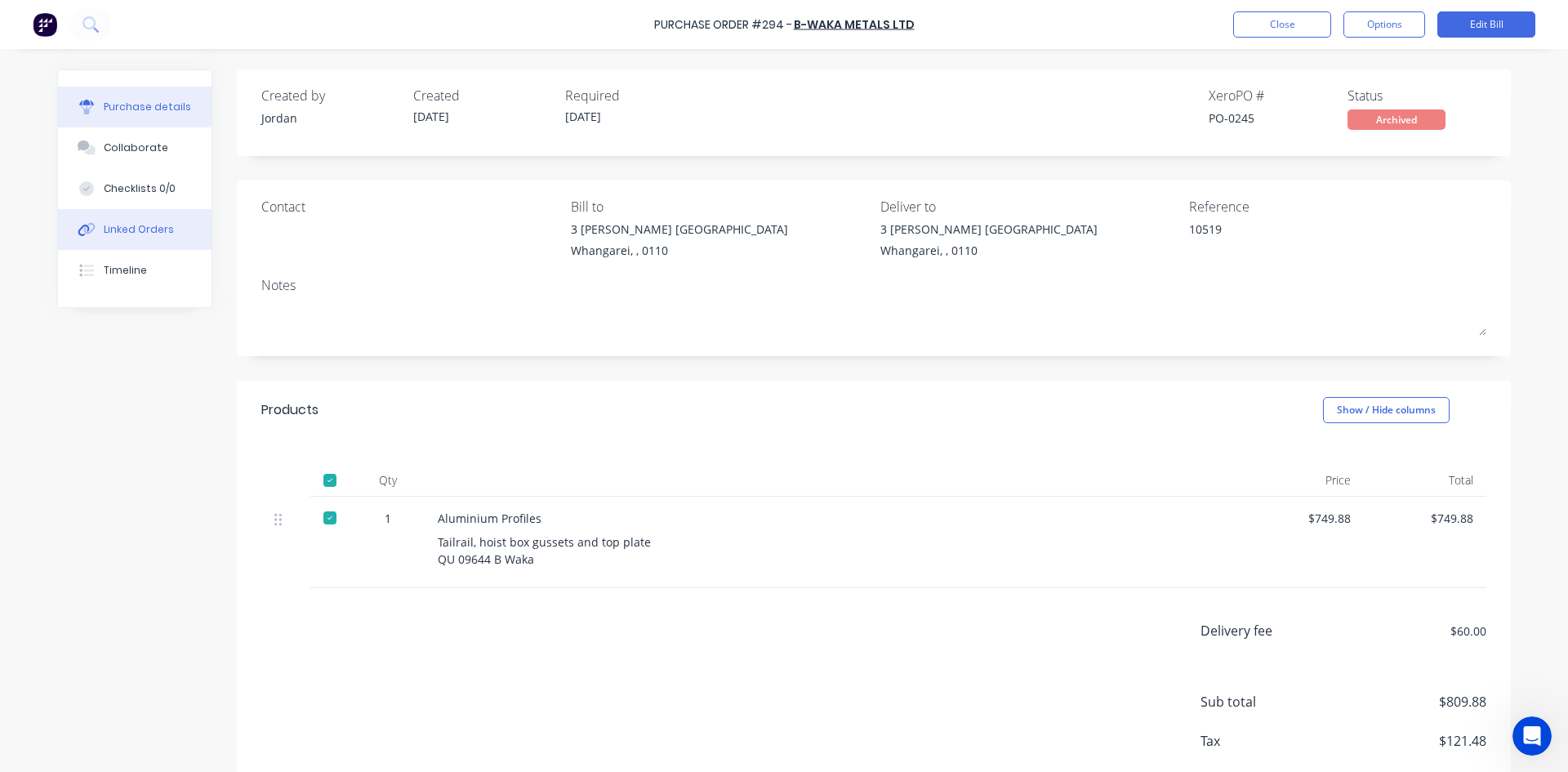
click at [146, 215] on button "Linked Orders" at bounding box center [135, 229] width 154 height 41
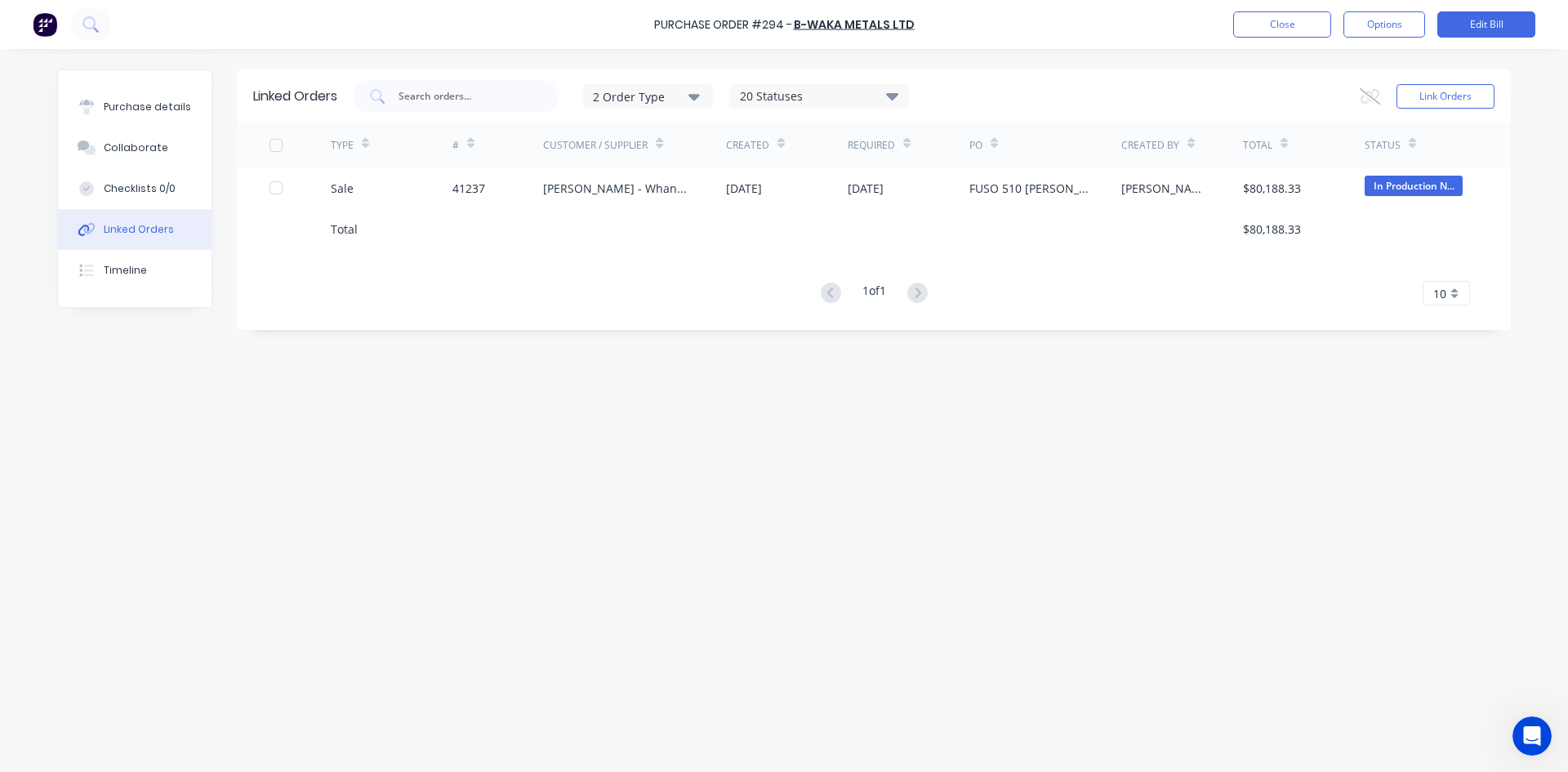
click at [146, 215] on button "Linked Orders" at bounding box center [135, 229] width 154 height 41
click at [121, 101] on div "Purchase details" at bounding box center [147, 106] width 87 height 14
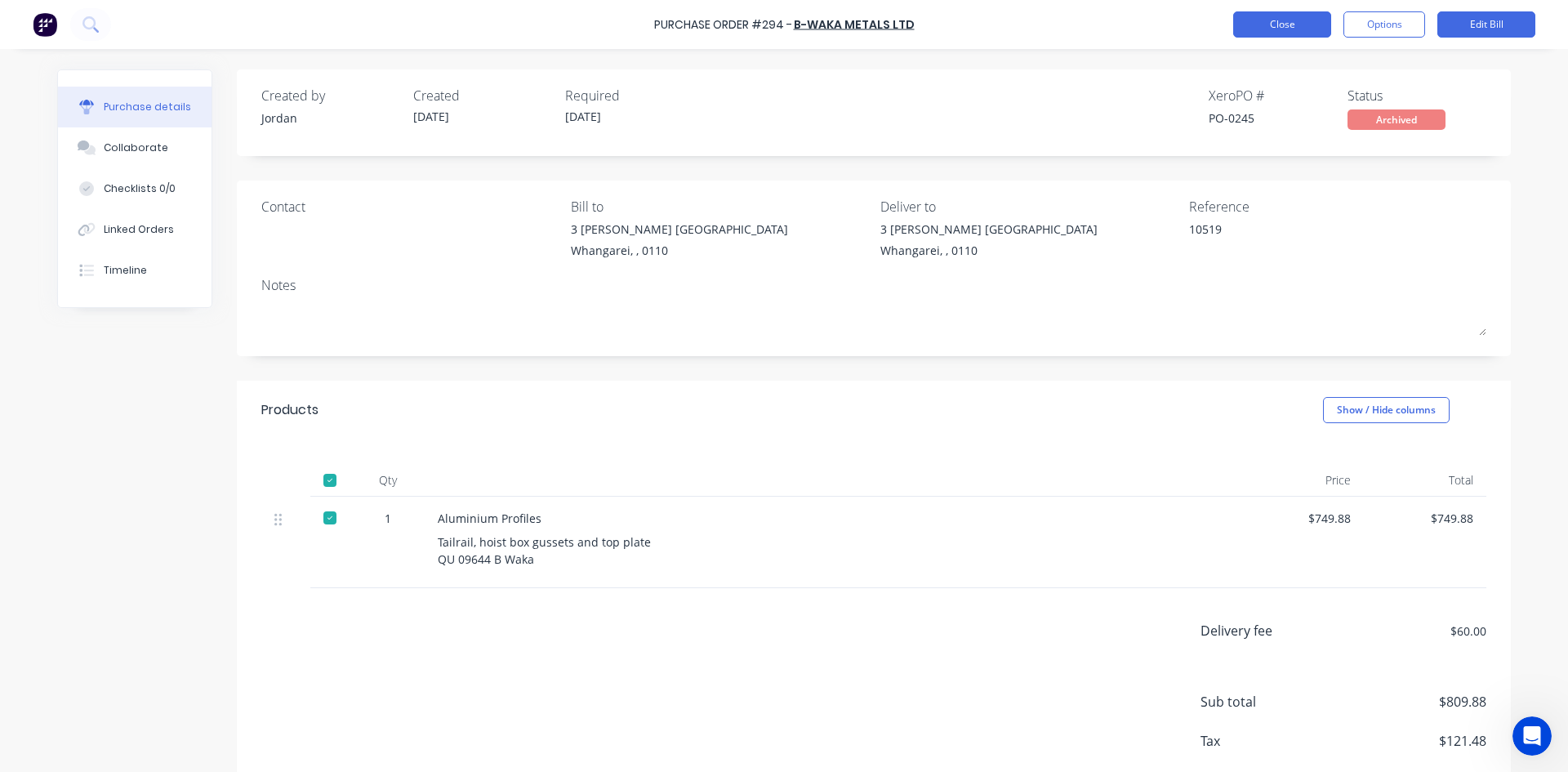
click at [1260, 25] on button "Close" at bounding box center [1281, 25] width 98 height 27
type textarea "x"
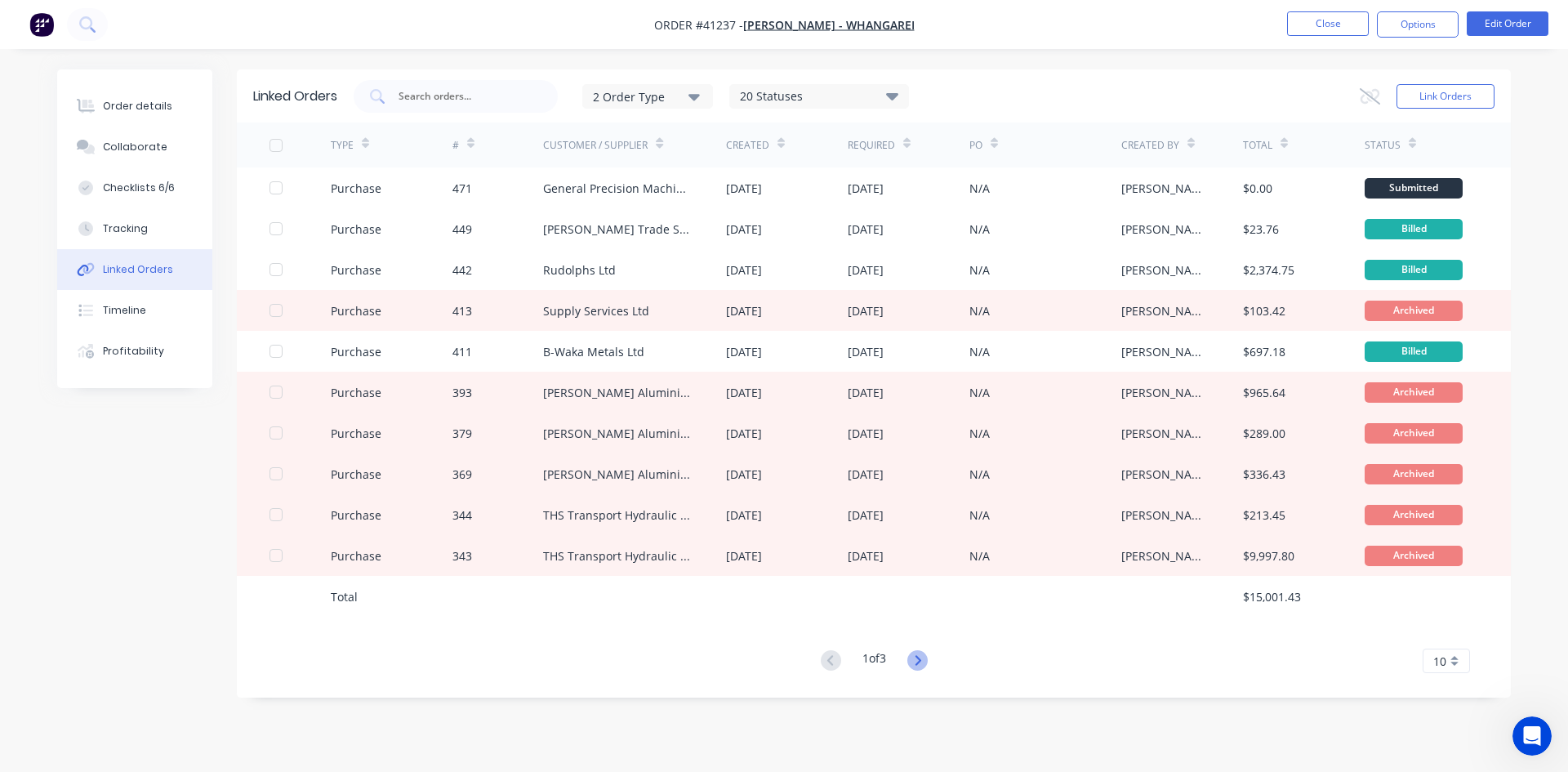
click at [912, 660] on icon at bounding box center [918, 661] width 21 height 21
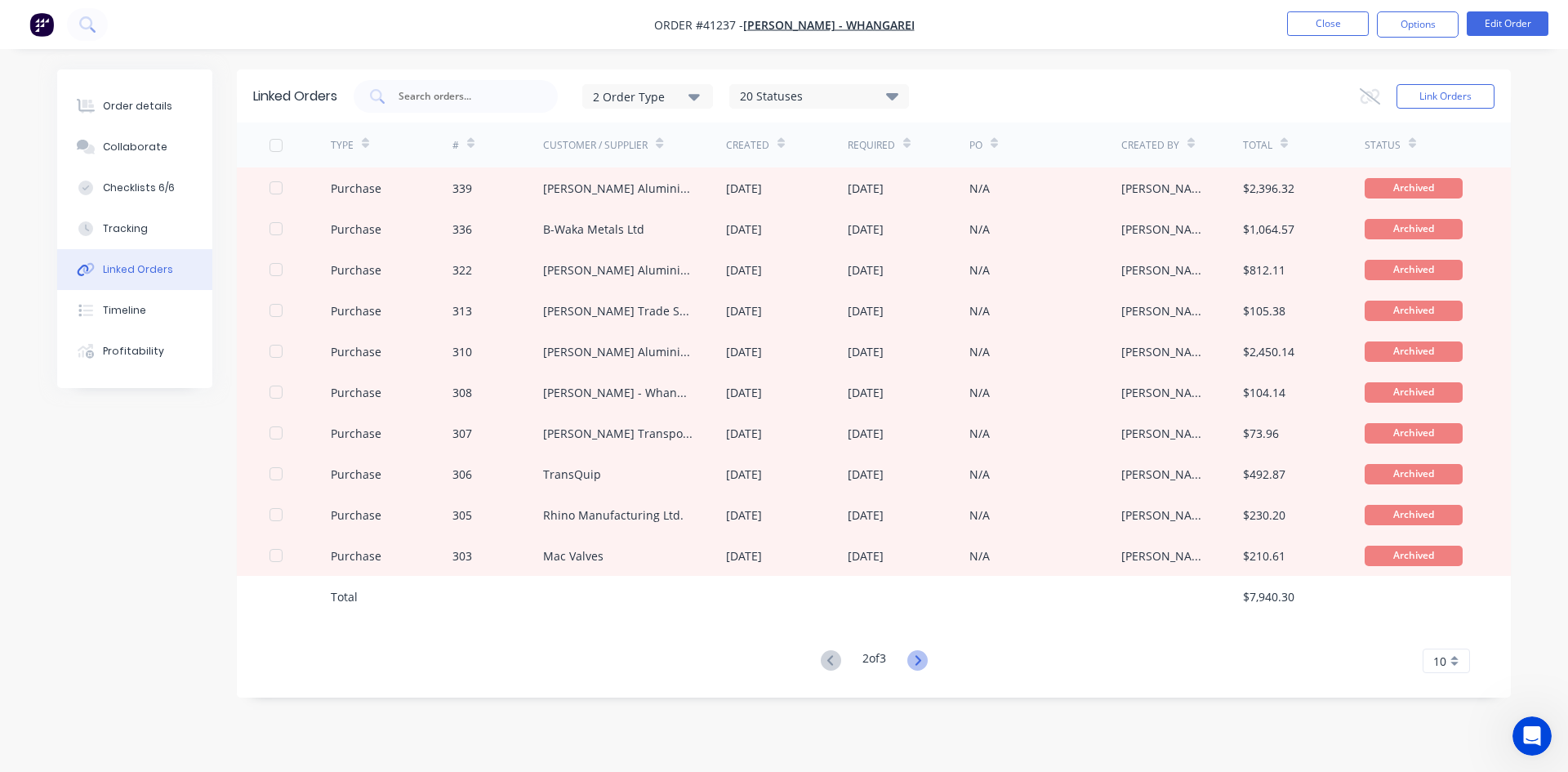
click at [920, 660] on icon at bounding box center [918, 661] width 21 height 21
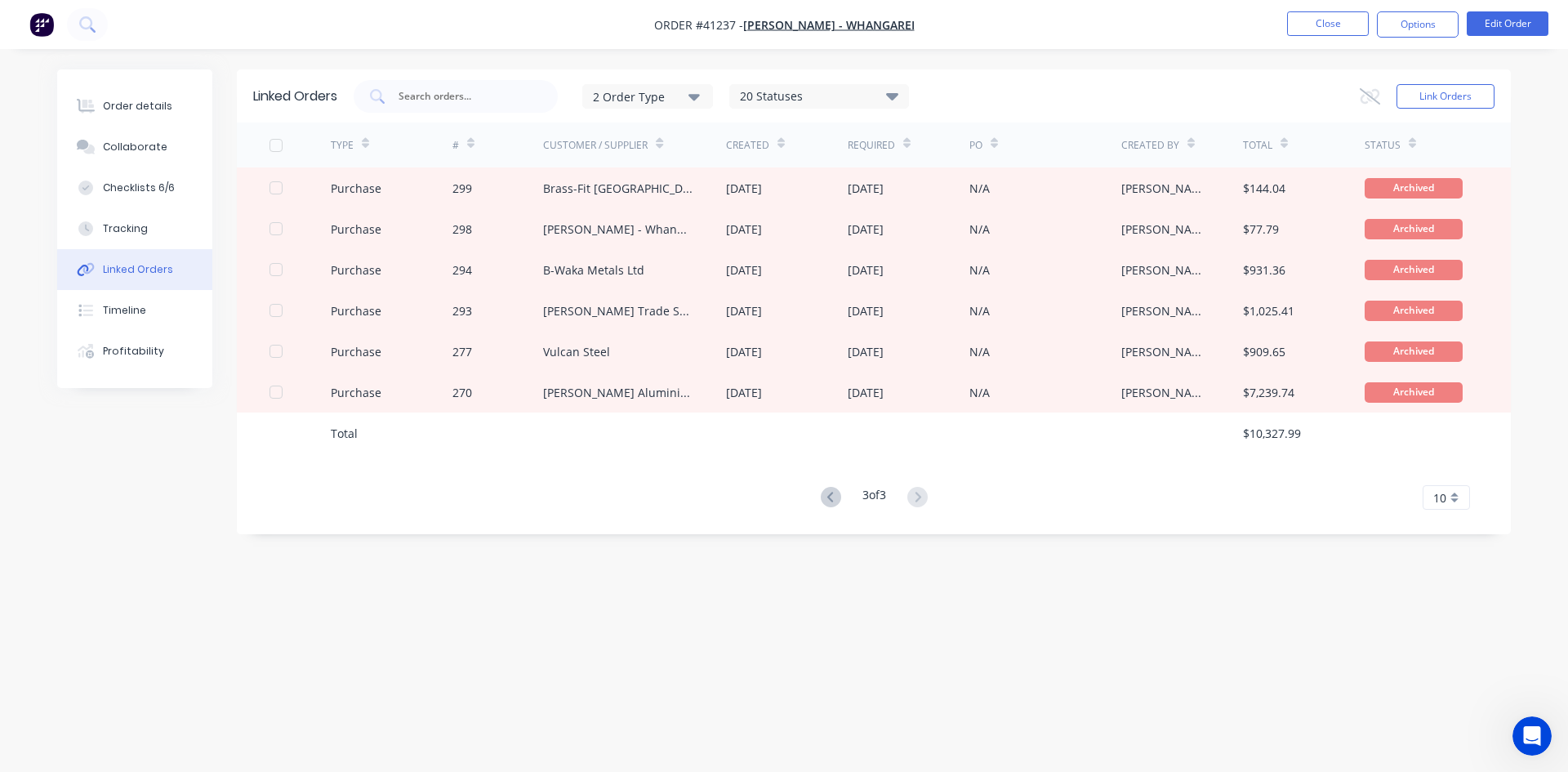
click at [823, 498] on icon at bounding box center [831, 498] width 21 height 21
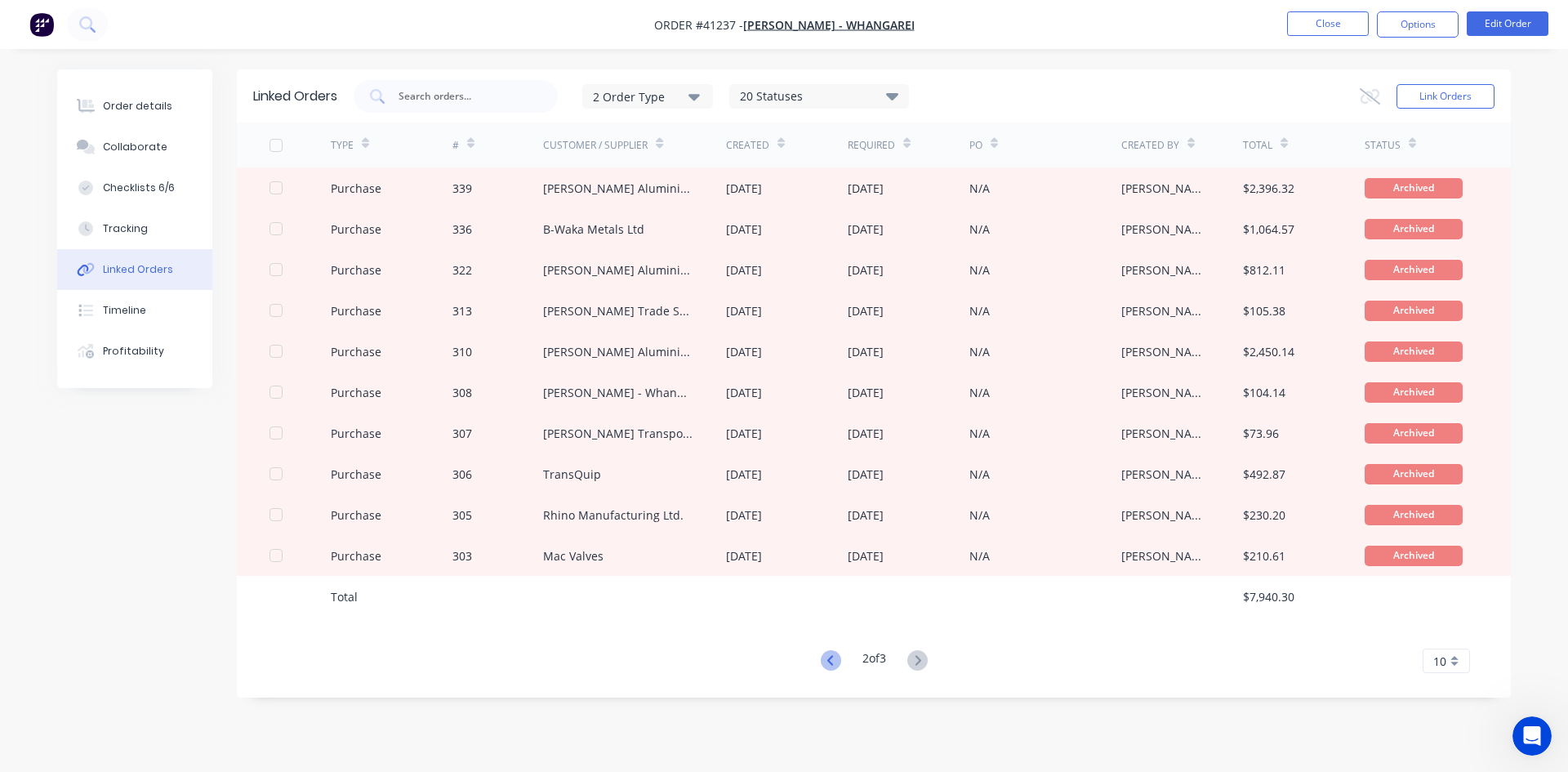
click at [828, 656] on icon at bounding box center [831, 661] width 21 height 21
